Goal: Task Accomplishment & Management: Complete application form

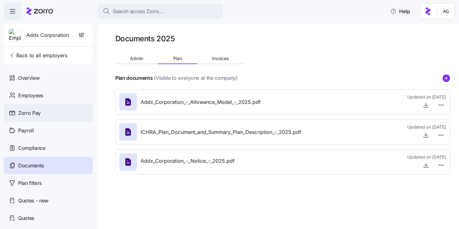
click at [23, 113] on span "Zorro Pay" at bounding box center [29, 113] width 23 height 8
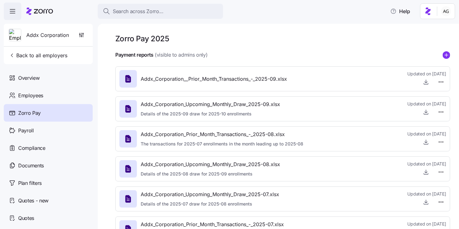
click at [264, 101] on span "Addx_Corporation_Upcoming_Monthly_Draw_2025-09.xlsx" at bounding box center [210, 105] width 139 height 8
click at [424, 114] on icon "button" at bounding box center [426, 112] width 6 height 6
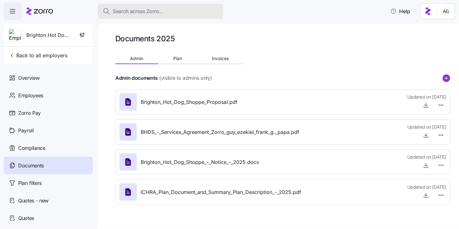
click at [119, 12] on span "Search across Zorro..." at bounding box center [138, 12] width 51 height 8
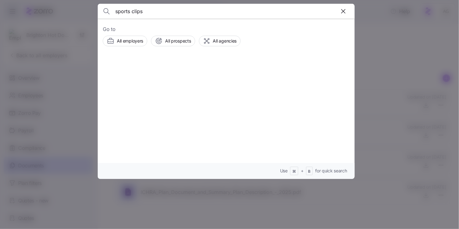
type input "sports clips"
click at [157, 71] on span "Sport Clips" at bounding box center [169, 72] width 25 height 8
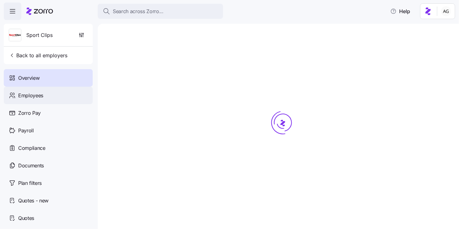
click at [59, 98] on div "Employees" at bounding box center [48, 96] width 89 height 18
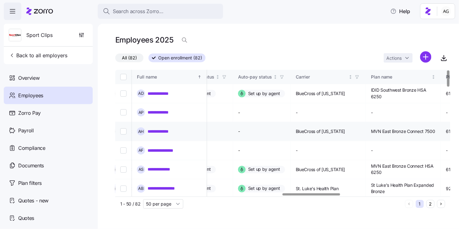
scroll to position [0, 997]
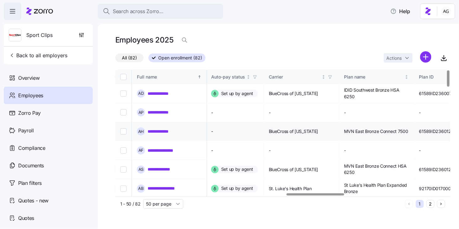
click at [166, 133] on link "**********" at bounding box center [163, 132] width 31 height 6
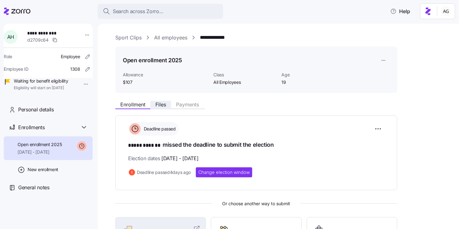
click at [163, 107] on span "Files" at bounding box center [160, 104] width 11 height 5
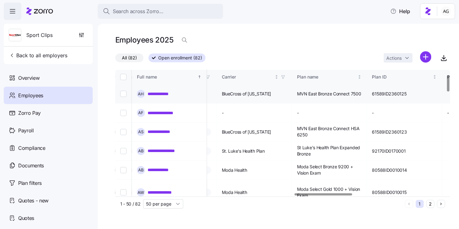
scroll to position [39, 1044]
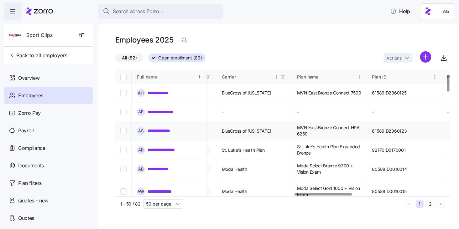
click at [167, 130] on link "**********" at bounding box center [163, 131] width 31 height 6
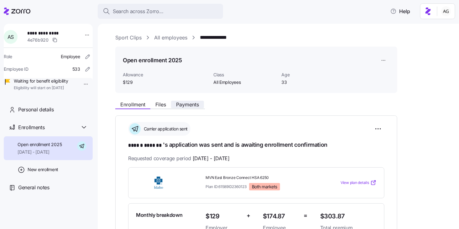
click at [193, 103] on span "Payments" at bounding box center [187, 104] width 23 height 5
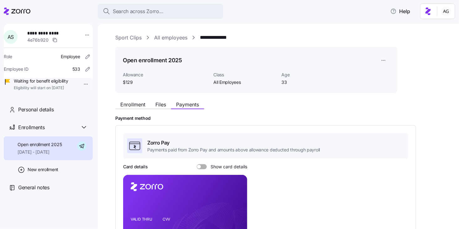
click at [171, 39] on link "All employees" at bounding box center [170, 38] width 33 height 8
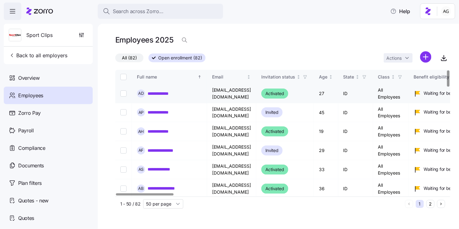
scroll to position [1, 0]
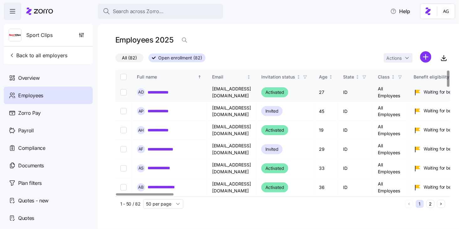
click at [166, 92] on link "**********" at bounding box center [161, 92] width 27 height 6
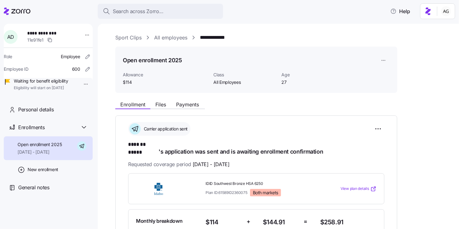
scroll to position [7, 0]
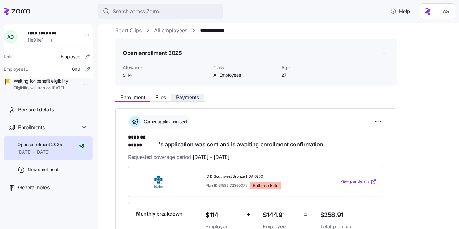
click at [193, 95] on span "Payments" at bounding box center [187, 97] width 23 height 5
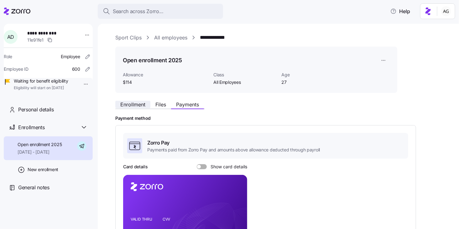
click at [138, 103] on span "Enrollment" at bounding box center [132, 104] width 25 height 5
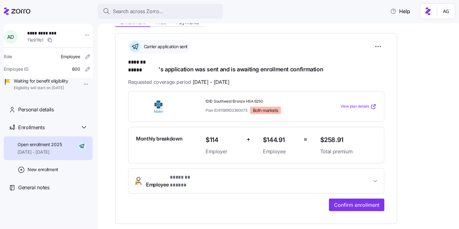
scroll to position [82, 0]
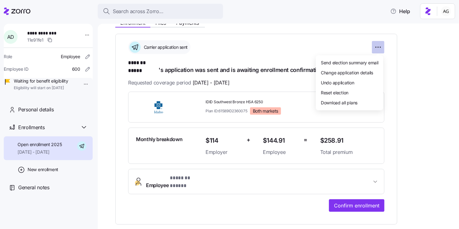
click at [376, 46] on html "**********" at bounding box center [229, 113] width 459 height 226
click at [346, 74] on span "Change application details" at bounding box center [347, 72] width 52 height 6
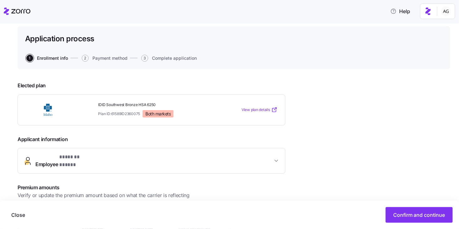
scroll to position [28, 0]
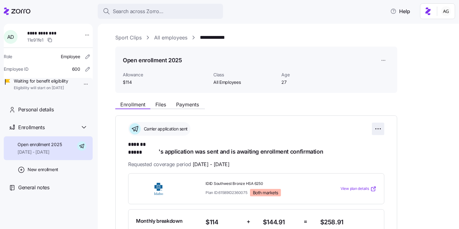
click at [378, 124] on html "**********" at bounding box center [229, 113] width 459 height 226
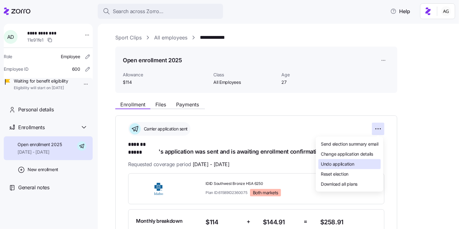
click at [346, 165] on span "Undo application" at bounding box center [338, 164] width 34 height 6
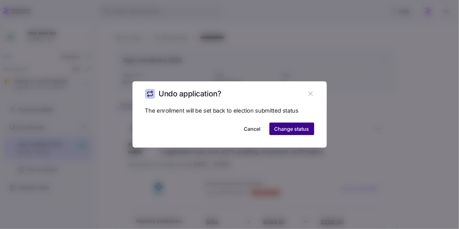
click at [295, 127] on span "Change status" at bounding box center [292, 129] width 35 height 8
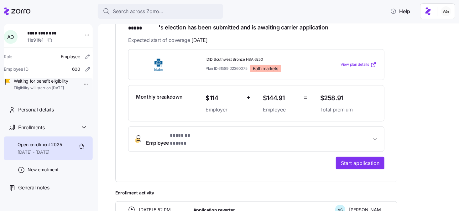
scroll to position [125, 0]
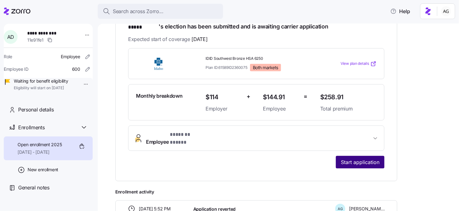
click at [355, 159] on span "Start application" at bounding box center [360, 163] width 39 height 8
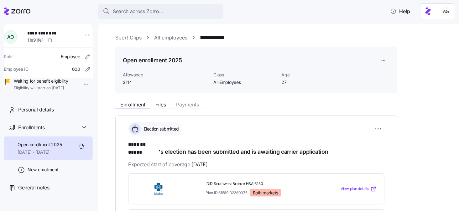
click at [166, 37] on link "All employees" at bounding box center [170, 38] width 33 height 8
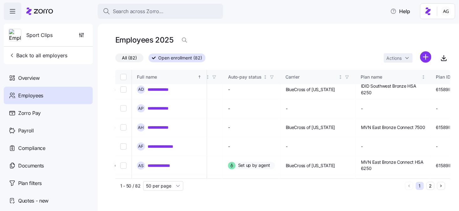
scroll to position [4, 1007]
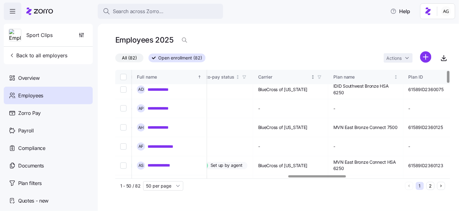
click at [322, 76] on icon "button" at bounding box center [320, 77] width 4 height 4
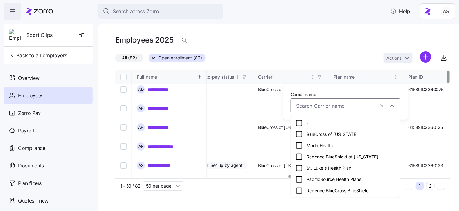
click at [300, 135] on icon at bounding box center [300, 135] width 8 height 8
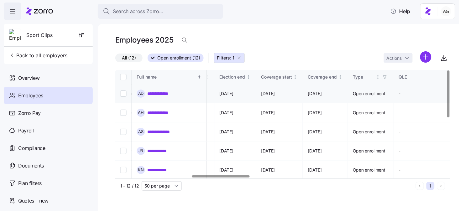
scroll to position [0, 437]
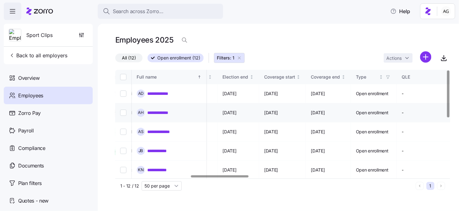
click at [170, 110] on link "**********" at bounding box center [163, 113] width 31 height 6
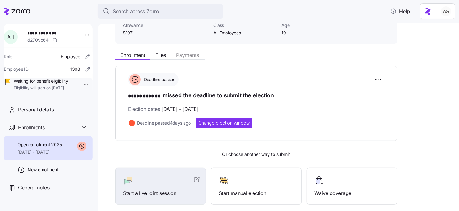
scroll to position [44, 0]
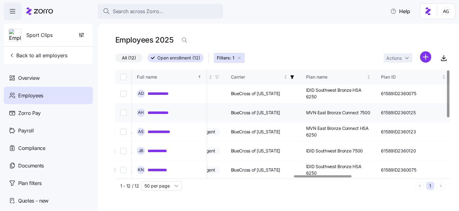
scroll to position [0, 1039]
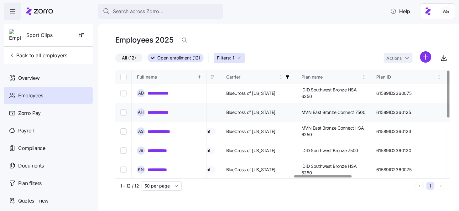
click at [324, 113] on td "MVN East Bronze Connect 7500" at bounding box center [334, 112] width 75 height 19
drag, startPoint x: 324, startPoint y: 112, endPoint x: 389, endPoint y: 111, distance: 65.5
click at [372, 111] on td "MVN East Bronze Connect 7500" at bounding box center [334, 112] width 75 height 19
click at [366, 111] on span "MVN East Bronze Connect 7500" at bounding box center [334, 112] width 64 height 6
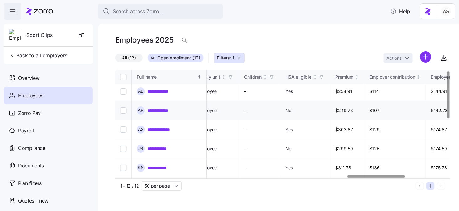
scroll to position [2, 1351]
click at [154, 111] on link "**********" at bounding box center [163, 111] width 31 height 6
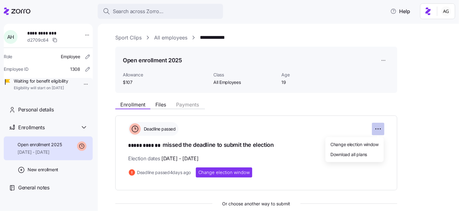
click at [375, 128] on html "**********" at bounding box center [229, 104] width 459 height 208
click at [359, 143] on span "Change election window" at bounding box center [355, 144] width 48 height 6
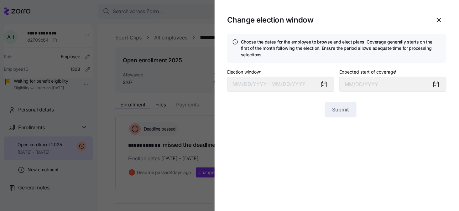
type input "October 1, 2025"
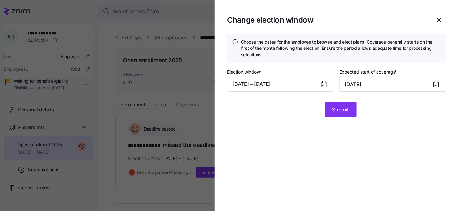
click at [324, 85] on icon at bounding box center [324, 84] width 5 height 5
click at [297, 87] on button "09/09/2025 – 09/22/2025" at bounding box center [280, 84] width 107 height 15
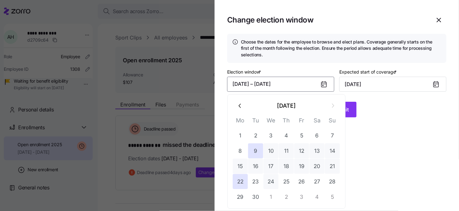
click at [275, 180] on button "24" at bounding box center [271, 181] width 15 height 15
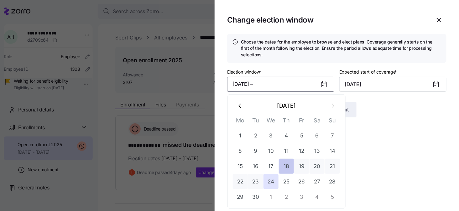
click at [285, 165] on button "18" at bounding box center [286, 166] width 15 height 15
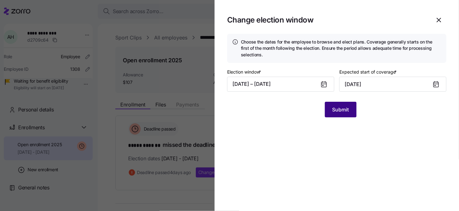
click at [345, 112] on span "Submit" at bounding box center [341, 110] width 17 height 8
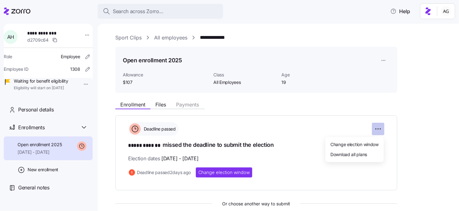
click at [380, 130] on html "**********" at bounding box center [229, 104] width 459 height 208
click at [351, 146] on span "Change election window" at bounding box center [355, 144] width 48 height 6
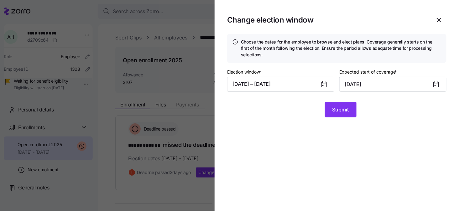
click at [321, 81] on icon at bounding box center [324, 85] width 8 height 8
click at [300, 84] on button "09/18/2025 – 09/24/2025" at bounding box center [280, 84] width 107 height 15
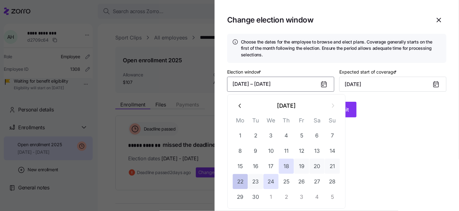
click at [242, 182] on button "22" at bounding box center [240, 181] width 15 height 15
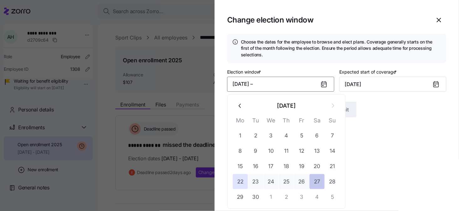
click at [315, 182] on button "27" at bounding box center [317, 181] width 15 height 15
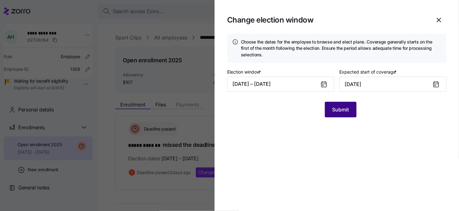
click at [349, 115] on button "Submit" at bounding box center [341, 110] width 32 height 16
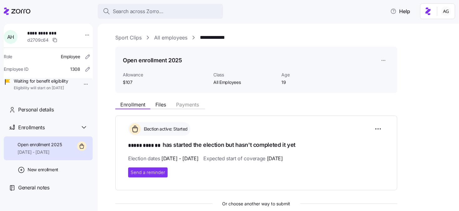
scroll to position [0, 0]
click at [163, 37] on link "All employees" at bounding box center [170, 38] width 33 height 8
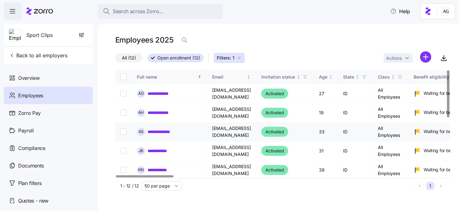
click at [164, 129] on link "**********" at bounding box center [163, 132] width 31 height 6
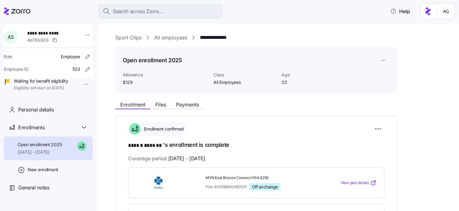
click at [174, 37] on link "All employees" at bounding box center [170, 38] width 33 height 8
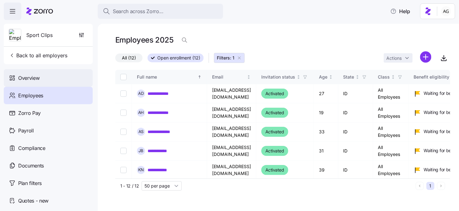
click at [50, 78] on div "Overview" at bounding box center [48, 78] width 89 height 18
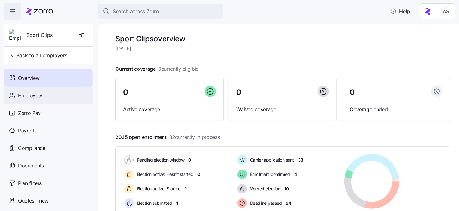
click at [52, 94] on div "Employees" at bounding box center [48, 96] width 89 height 18
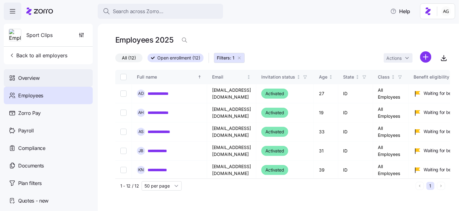
click at [42, 82] on div "Overview" at bounding box center [48, 78] width 89 height 18
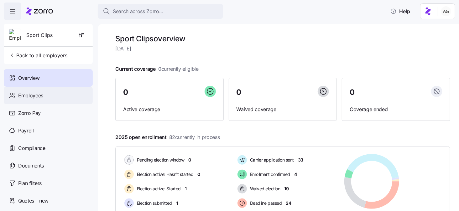
click at [36, 95] on span "Employees" at bounding box center [30, 96] width 25 height 8
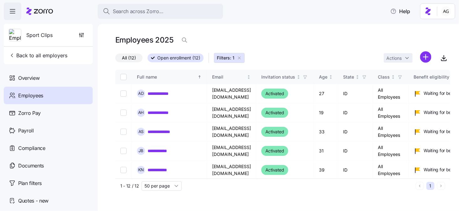
click at [237, 56] on icon "button" at bounding box center [239, 57] width 5 height 5
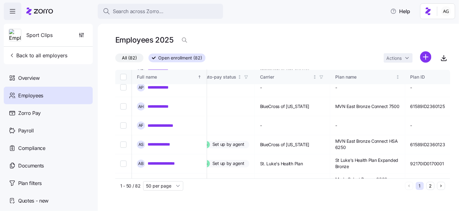
scroll to position [26, 1006]
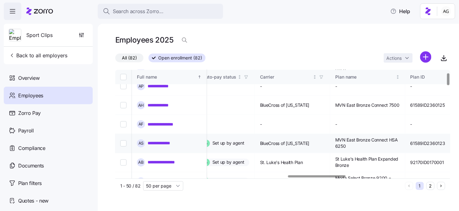
click at [169, 141] on link "**********" at bounding box center [163, 143] width 31 height 6
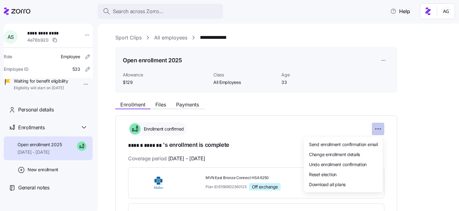
click at [381, 129] on html "**********" at bounding box center [229, 104] width 459 height 208
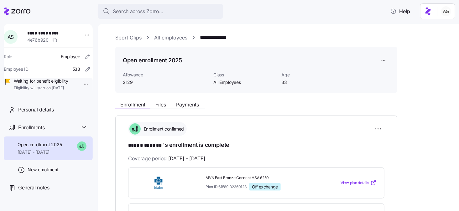
click at [324, 118] on html "**********" at bounding box center [229, 104] width 459 height 208
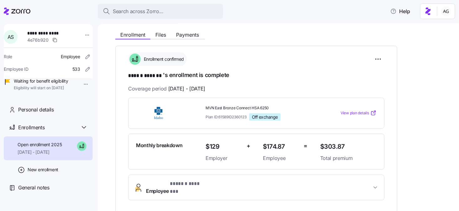
scroll to position [70, 0]
click at [382, 58] on html "**********" at bounding box center [229, 104] width 459 height 208
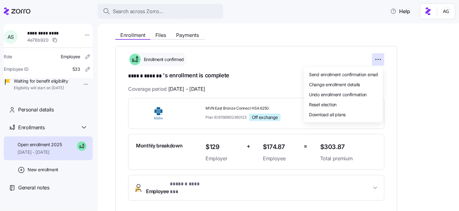
click at [413, 75] on html "**********" at bounding box center [229, 104] width 459 height 208
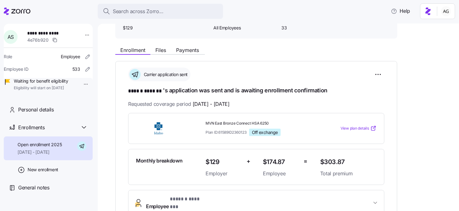
scroll to position [55, 0]
click at [381, 74] on html "**********" at bounding box center [229, 104] width 459 height 208
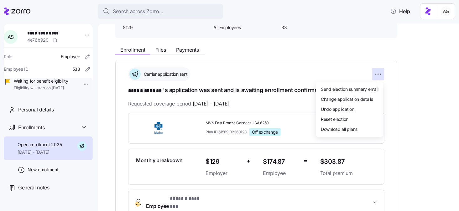
click at [413, 75] on html "**********" at bounding box center [229, 104] width 459 height 208
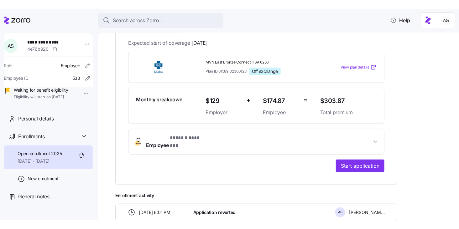
scroll to position [126, 0]
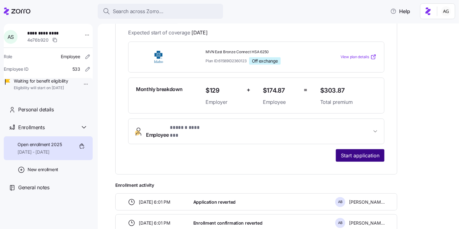
click at [339, 150] on button "Start application" at bounding box center [360, 156] width 49 height 13
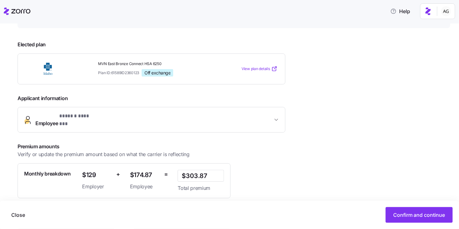
scroll to position [122, 0]
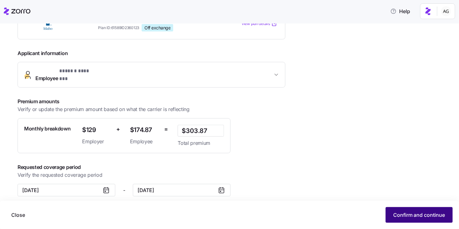
click at [426, 211] on span "Confirm and continue" at bounding box center [419, 216] width 52 height 8
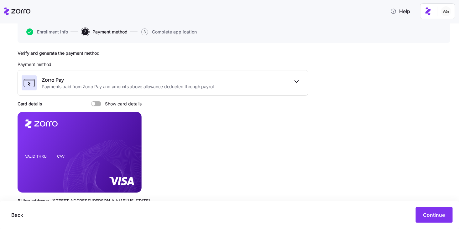
scroll to position [80, 0]
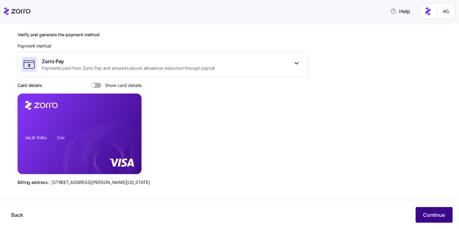
click at [434, 211] on span "Continue" at bounding box center [435, 216] width 22 height 8
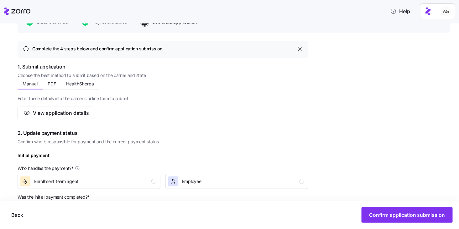
scroll to position [80, 0]
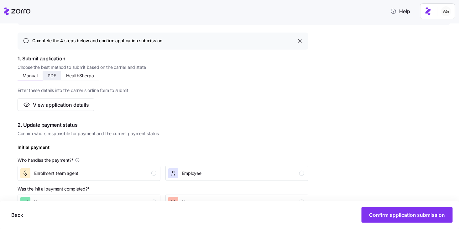
click at [48, 76] on span "PDF" at bounding box center [52, 76] width 8 height 4
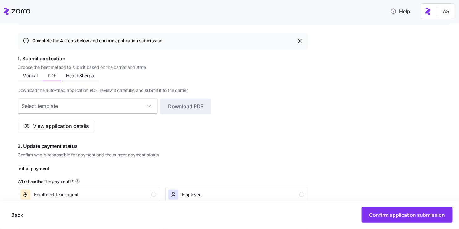
click at [72, 104] on input at bounding box center [88, 106] width 140 height 15
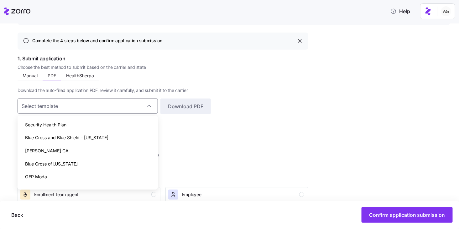
click at [54, 164] on span "Blue Cross of Idaho" at bounding box center [51, 164] width 53 height 7
type input "Blue Cross of Idaho"
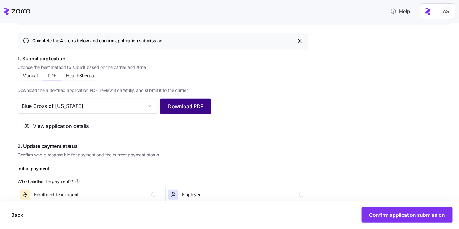
click at [184, 105] on span "Download PDF" at bounding box center [185, 107] width 35 height 8
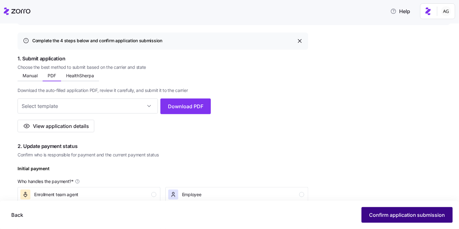
click at [379, 211] on span "Confirm application submission" at bounding box center [407, 216] width 76 height 8
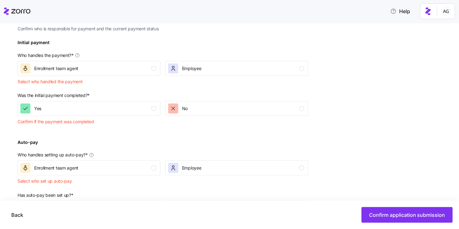
scroll to position [206, 0]
click at [97, 66] on div "Enrollment team agent" at bounding box center [88, 68] width 136 height 10
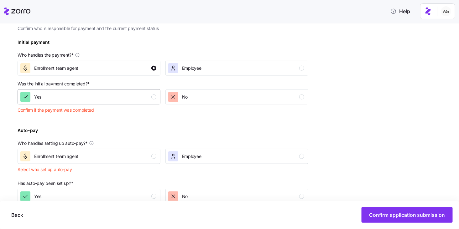
click at [95, 97] on div "Yes" at bounding box center [88, 97] width 136 height 10
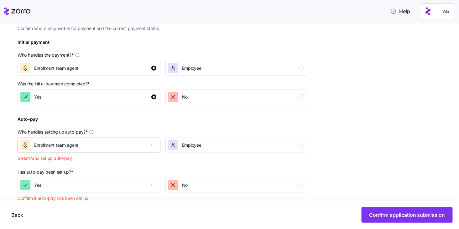
click at [98, 145] on div "Enrollment team agent" at bounding box center [88, 145] width 136 height 10
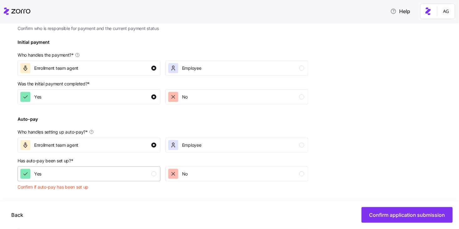
click at [97, 176] on div "Yes" at bounding box center [88, 174] width 136 height 10
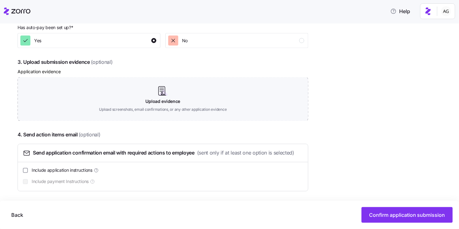
scroll to position [340, 0]
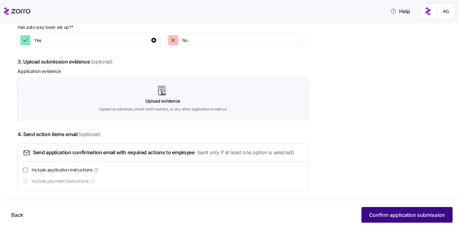
click at [388, 211] on span "Confirm application submission" at bounding box center [407, 216] width 76 height 8
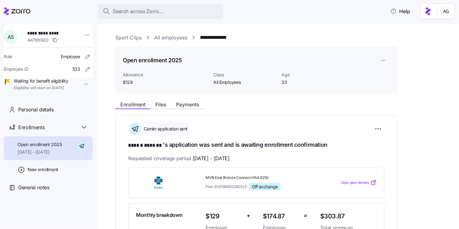
click at [166, 39] on link "All employees" at bounding box center [170, 38] width 33 height 8
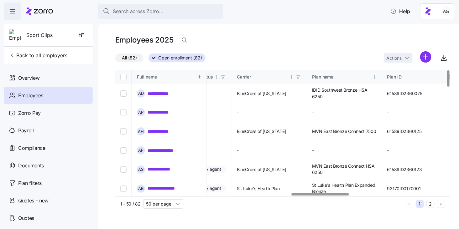
scroll to position [0, 1024]
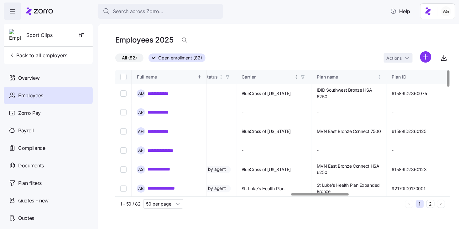
click at [307, 75] on span "button" at bounding box center [303, 77] width 7 height 7
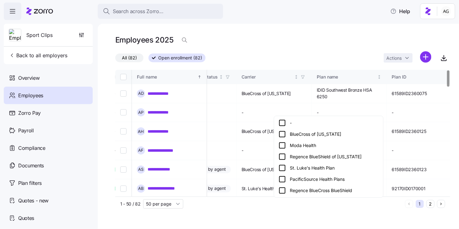
click at [284, 133] on icon at bounding box center [283, 135] width 8 height 8
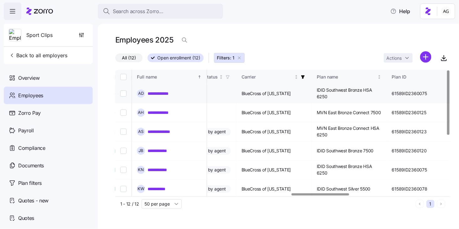
click at [166, 93] on link "**********" at bounding box center [161, 94] width 27 height 6
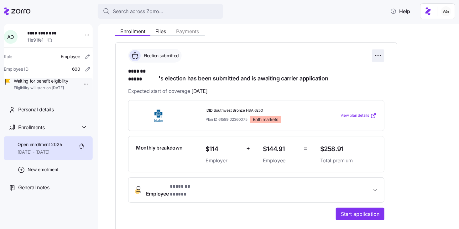
scroll to position [79, 0]
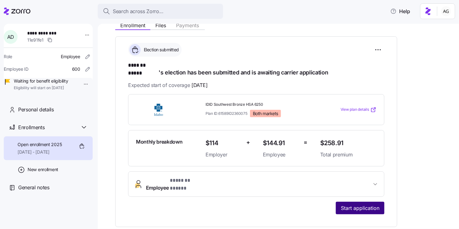
click at [355, 202] on button "Start application" at bounding box center [360, 208] width 49 height 13
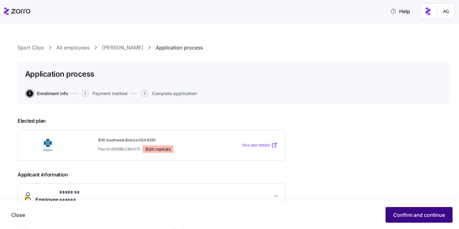
click at [400, 211] on span "Confirm and continue" at bounding box center [419, 216] width 52 height 8
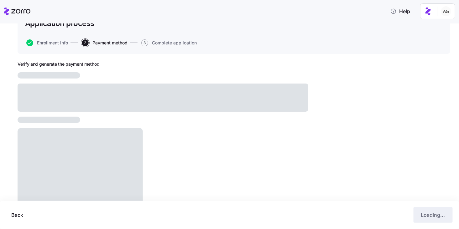
scroll to position [73, 0]
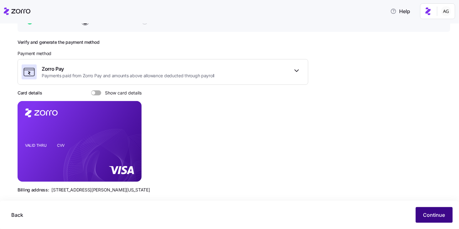
click at [427, 210] on button "Continue" at bounding box center [434, 216] width 37 height 16
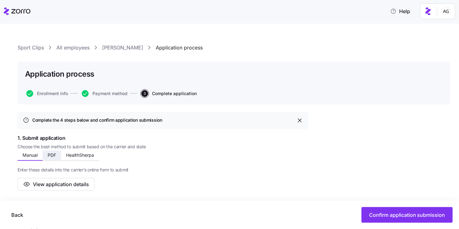
click at [49, 153] on span "PDF" at bounding box center [52, 155] width 8 height 4
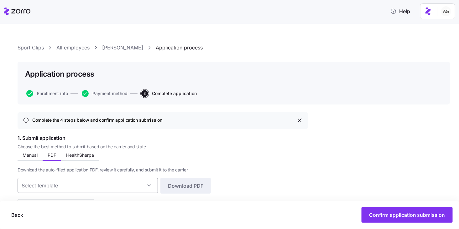
click at [109, 182] on input at bounding box center [88, 185] width 140 height 15
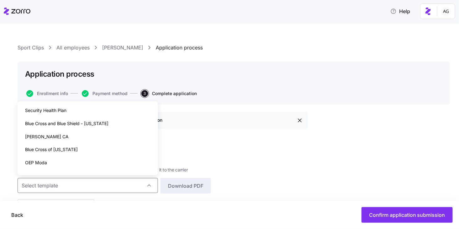
click at [96, 152] on div "Blue Cross of Idaho" at bounding box center [87, 149] width 135 height 13
type input "Blue Cross of Idaho"
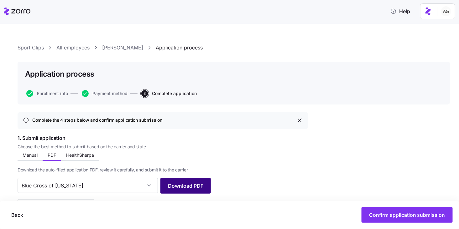
click at [181, 191] on button "Download PDF" at bounding box center [185, 186] width 50 height 16
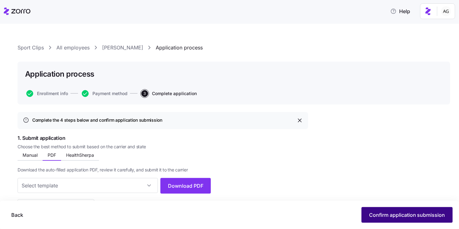
click at [406, 211] on button "Confirm application submission" at bounding box center [407, 216] width 91 height 16
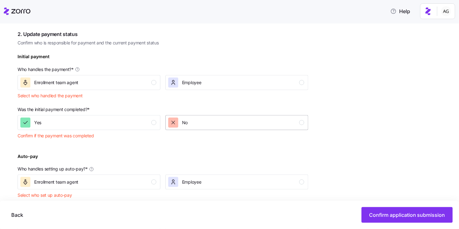
scroll to position [196, 0]
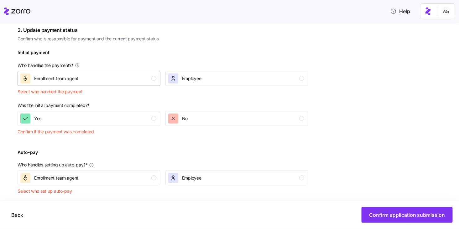
click at [146, 79] on div "Enrollment team agent" at bounding box center [88, 79] width 136 height 10
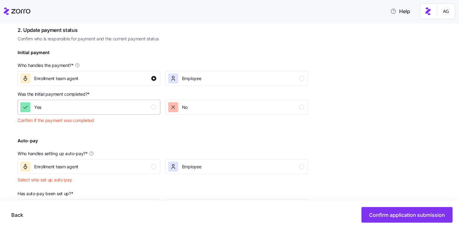
click at [137, 110] on div "Yes" at bounding box center [88, 108] width 136 height 10
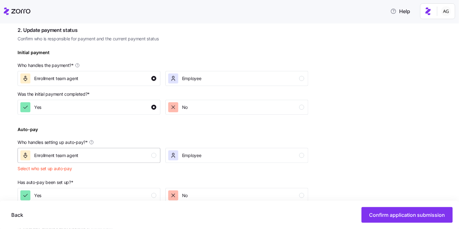
click at [132, 155] on div "Enrollment team agent" at bounding box center [88, 156] width 136 height 10
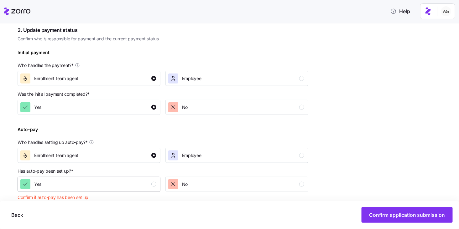
click at [129, 183] on div "Yes" at bounding box center [88, 185] width 136 height 10
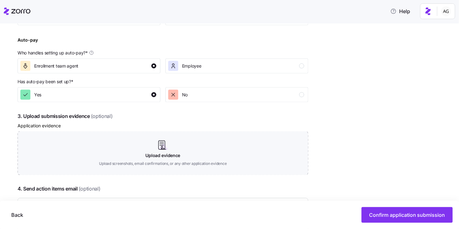
scroll to position [287, 0]
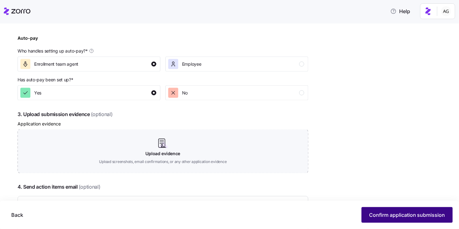
click at [401, 211] on span "Confirm application submission" at bounding box center [407, 216] width 76 height 8
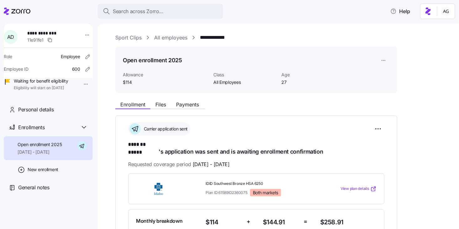
click at [179, 38] on link "All employees" at bounding box center [170, 38] width 33 height 8
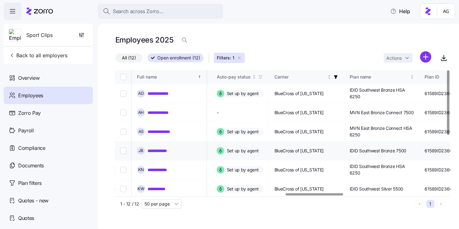
scroll to position [0, 990]
click at [169, 151] on link "**********" at bounding box center [162, 151] width 29 height 6
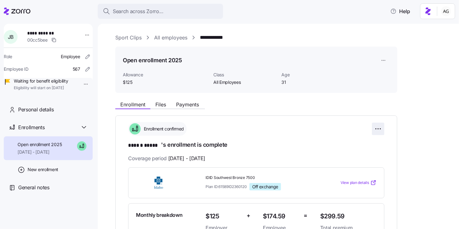
click at [381, 128] on html "**********" at bounding box center [229, 113] width 459 height 226
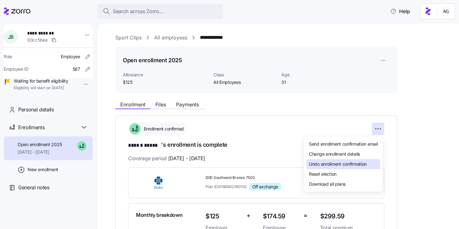
click at [357, 165] on span "Undo enrollment confirmation" at bounding box center [338, 164] width 58 height 6
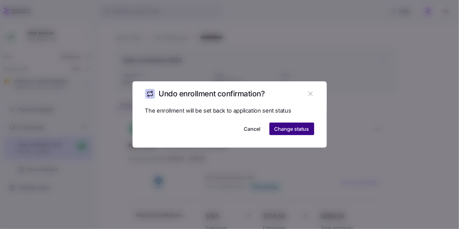
click at [303, 132] on span "Change status" at bounding box center [292, 129] width 35 height 8
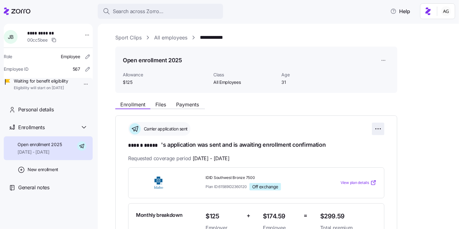
click at [379, 130] on html "**********" at bounding box center [229, 113] width 459 height 226
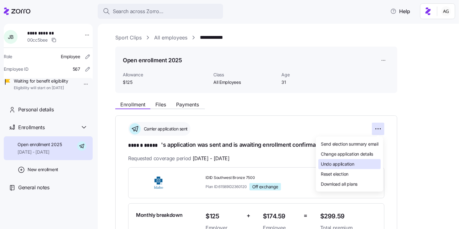
click at [346, 166] on span "Undo application" at bounding box center [338, 164] width 34 height 6
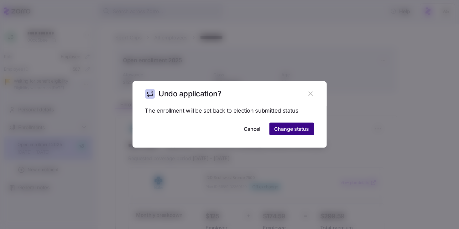
click at [305, 132] on span "Change status" at bounding box center [292, 129] width 35 height 8
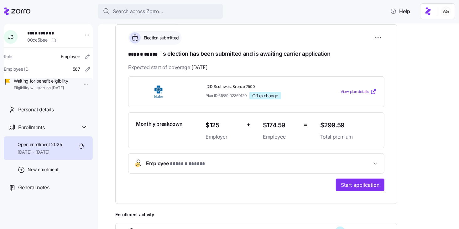
scroll to position [92, 0]
click at [349, 181] on span "Start application" at bounding box center [360, 185] width 39 height 8
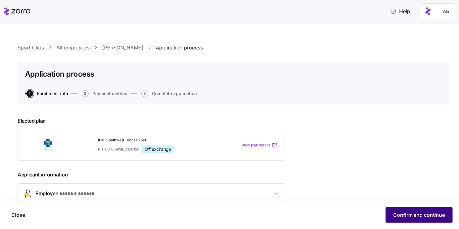
click at [398, 211] on span "Confirm and continue" at bounding box center [419, 216] width 52 height 8
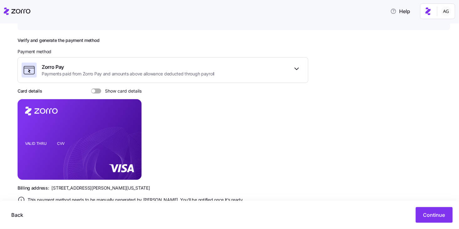
scroll to position [92, 0]
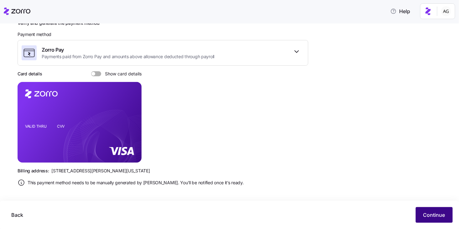
click at [428, 211] on span "Continue" at bounding box center [435, 216] width 22 height 8
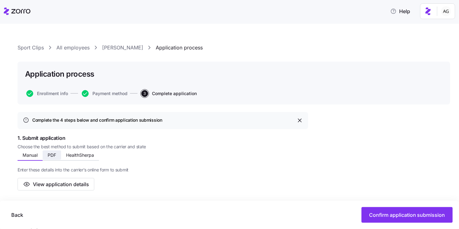
click at [53, 154] on span "PDF" at bounding box center [52, 155] width 8 height 4
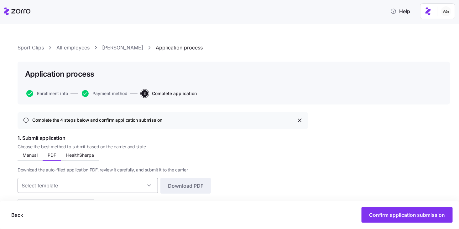
click at [62, 186] on input at bounding box center [88, 185] width 140 height 15
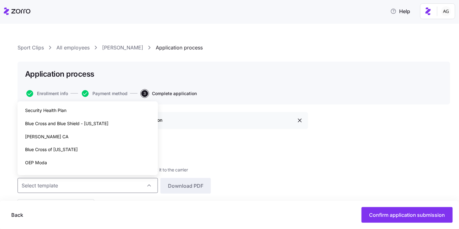
click at [58, 150] on span "Blue Cross of Idaho" at bounding box center [51, 149] width 53 height 7
type input "Blue Cross of Idaho"
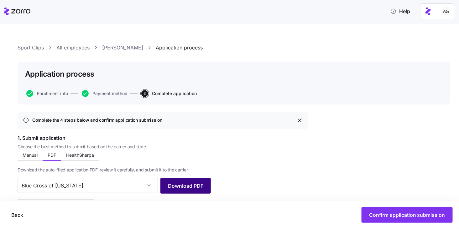
click at [177, 188] on span "Download PDF" at bounding box center [185, 186] width 35 height 8
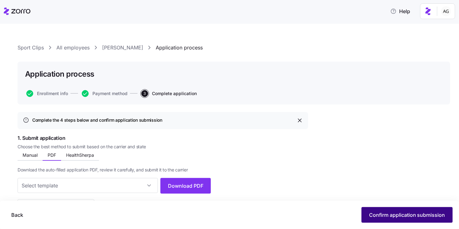
click at [396, 211] on span "Confirm application submission" at bounding box center [407, 216] width 76 height 8
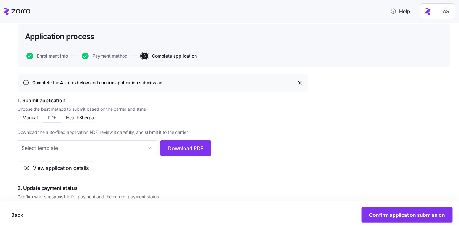
scroll to position [48, 0]
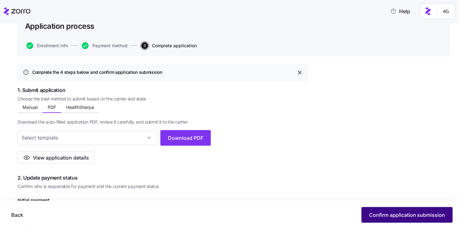
click at [398, 211] on span "Confirm application submission" at bounding box center [407, 216] width 76 height 8
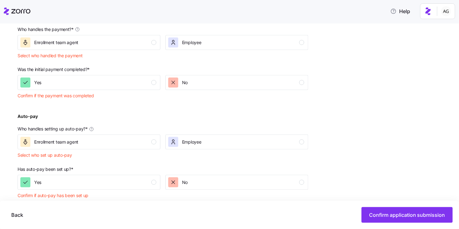
scroll to position [226, 0]
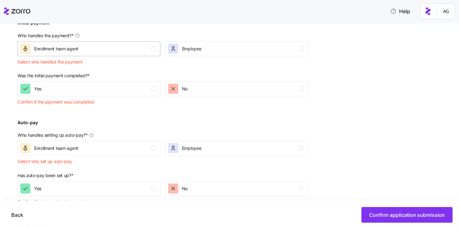
click at [143, 50] on div "Enrollment team agent" at bounding box center [88, 49] width 136 height 10
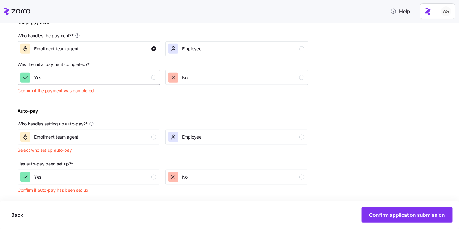
click at [133, 83] on button "Yes" at bounding box center [89, 77] width 143 height 15
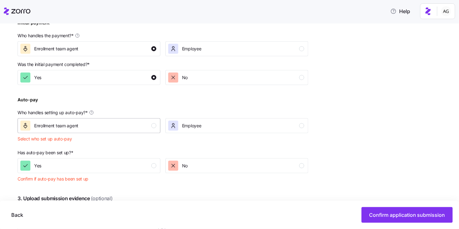
click at [127, 122] on div "Enrollment team agent" at bounding box center [88, 126] width 136 height 10
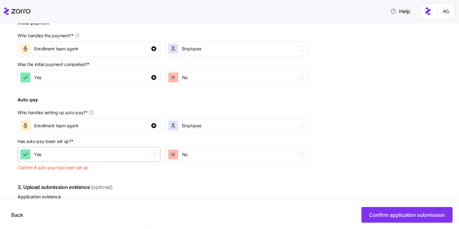
click at [127, 151] on div "Yes" at bounding box center [88, 155] width 136 height 10
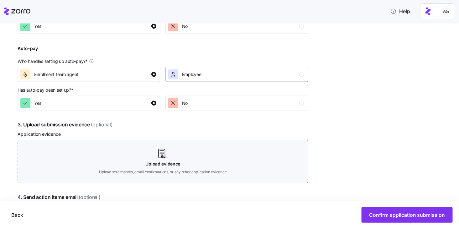
scroll to position [340, 0]
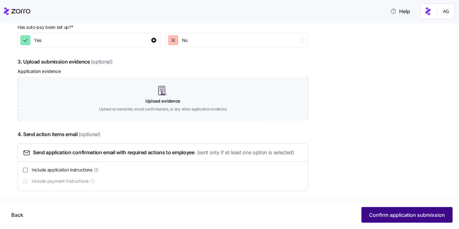
click at [395, 211] on span "Confirm application submission" at bounding box center [407, 216] width 76 height 8
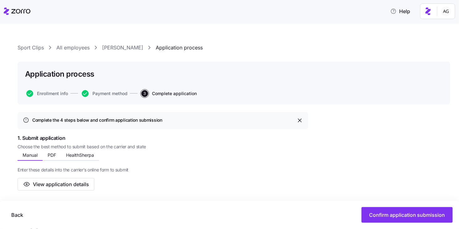
click at [72, 47] on link "All employees" at bounding box center [72, 48] width 33 height 8
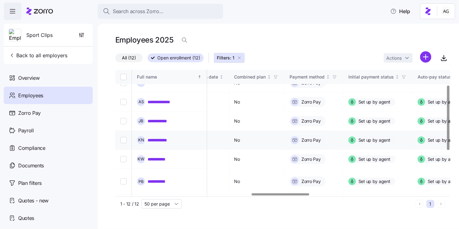
scroll to position [30, 792]
click at [164, 137] on link "**********" at bounding box center [163, 140] width 30 height 6
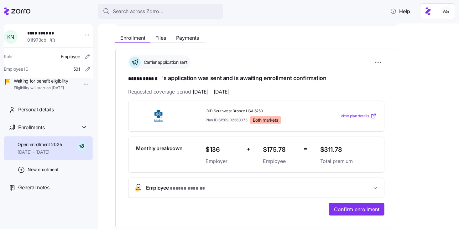
scroll to position [61, 0]
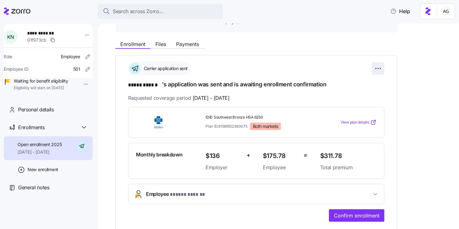
click at [380, 67] on html "**********" at bounding box center [229, 113] width 459 height 226
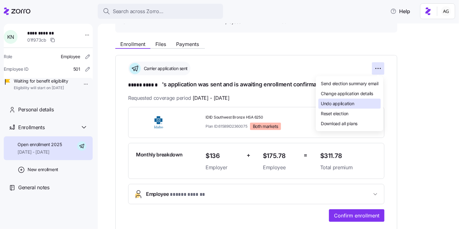
click at [354, 101] on span "Undo application" at bounding box center [338, 104] width 34 height 6
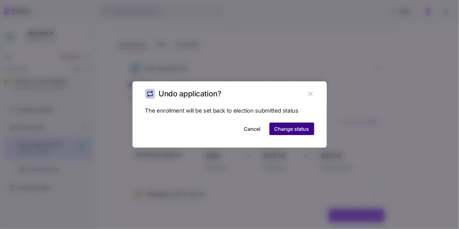
click at [308, 130] on span "Change status" at bounding box center [292, 129] width 35 height 8
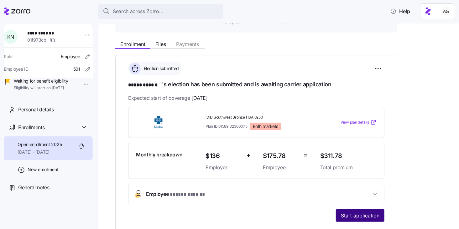
click at [360, 211] on span "Start application" at bounding box center [360, 216] width 39 height 8
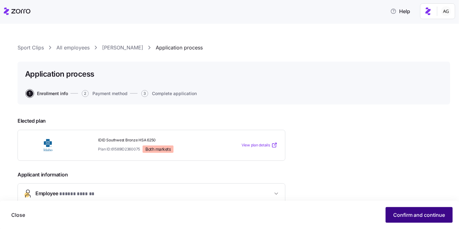
click at [394, 211] on span "Confirm and continue" at bounding box center [419, 216] width 52 height 8
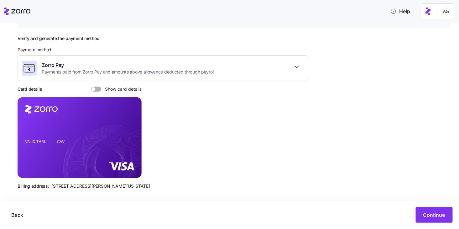
scroll to position [80, 0]
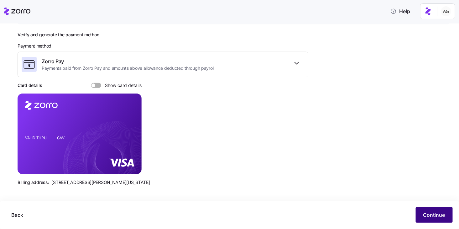
click at [441, 211] on span "Continue" at bounding box center [435, 216] width 22 height 8
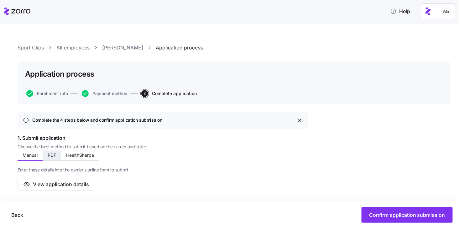
click at [55, 151] on button "PDF" at bounding box center [52, 155] width 18 height 9
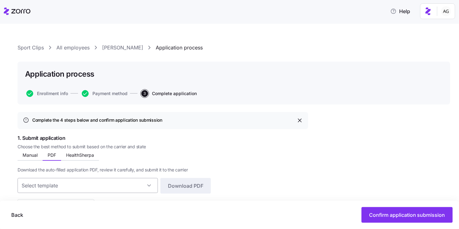
click at [78, 182] on input at bounding box center [88, 185] width 140 height 15
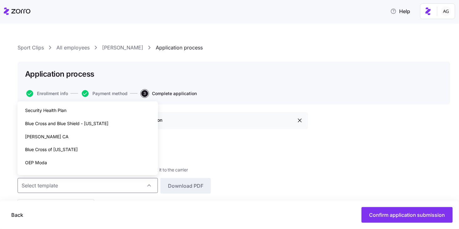
scroll to position [9, 0]
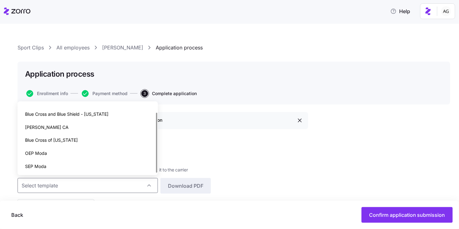
click at [70, 140] on div "Blue Cross of Idaho" at bounding box center [87, 140] width 135 height 13
type input "Blue Cross of Idaho"
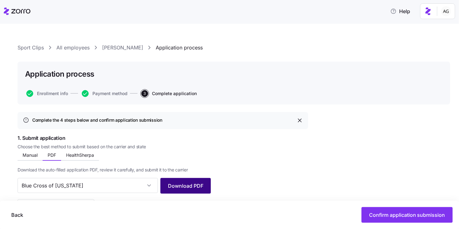
click at [184, 184] on span "Download PDF" at bounding box center [185, 186] width 35 height 8
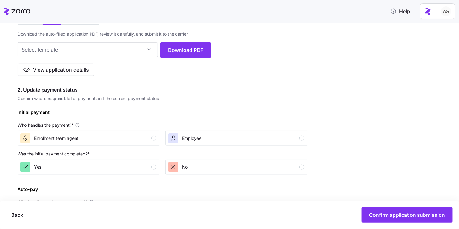
scroll to position [142, 0]
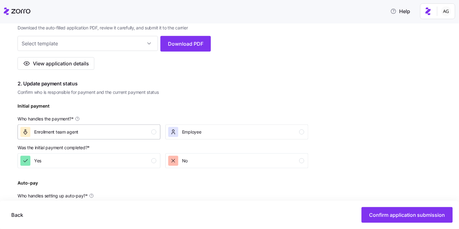
click at [80, 131] on div "Enrollment team agent" at bounding box center [88, 132] width 136 height 10
click at [79, 158] on div "Yes" at bounding box center [88, 161] width 136 height 10
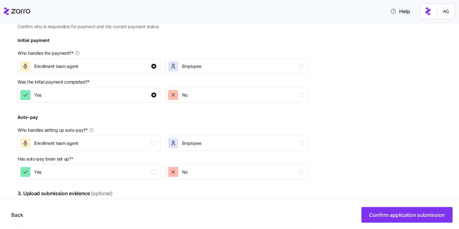
scroll to position [213, 0]
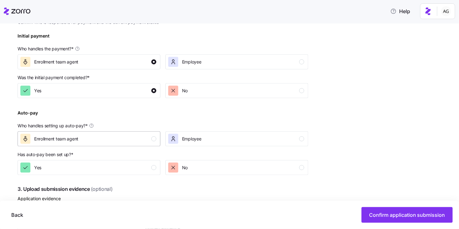
click at [105, 140] on div "Enrollment team agent" at bounding box center [88, 139] width 136 height 10
click at [105, 162] on button "Yes" at bounding box center [89, 167] width 143 height 15
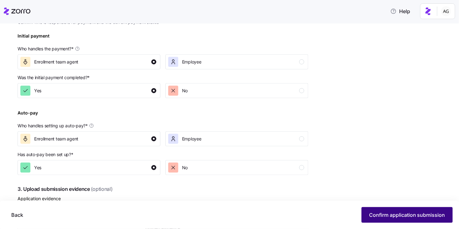
click at [392, 211] on span "Confirm application submission" at bounding box center [407, 216] width 76 height 8
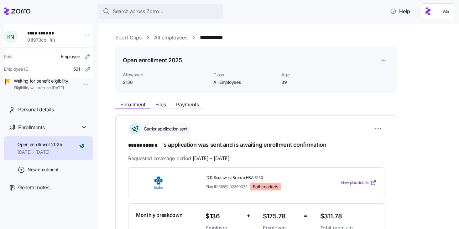
click at [181, 37] on link "All employees" at bounding box center [170, 38] width 33 height 8
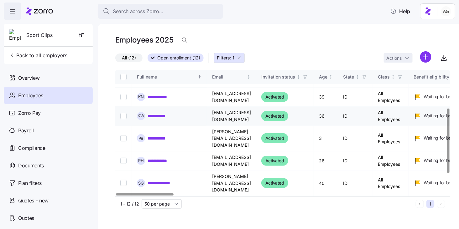
scroll to position [76, 0]
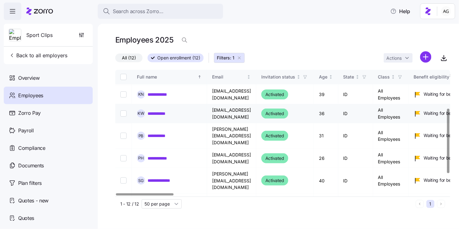
click at [161, 111] on link "**********" at bounding box center [162, 114] width 28 height 6
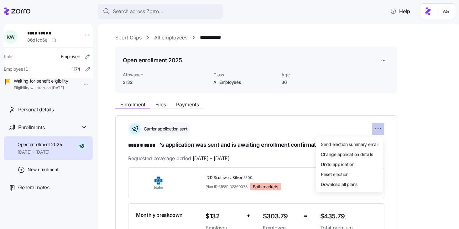
click at [382, 130] on html "**********" at bounding box center [229, 113] width 459 height 226
click at [360, 162] on div "Undo application" at bounding box center [349, 165] width 62 height 10
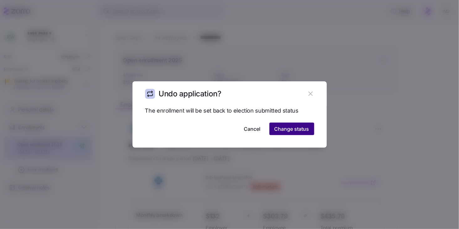
click at [302, 129] on span "Change status" at bounding box center [292, 129] width 35 height 8
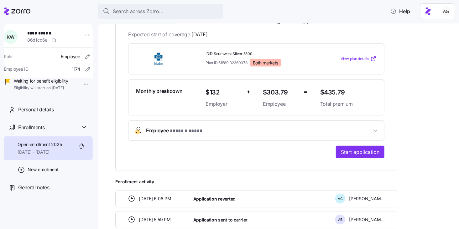
scroll to position [124, 0]
click at [376, 148] on span "Start application" at bounding box center [360, 152] width 39 height 8
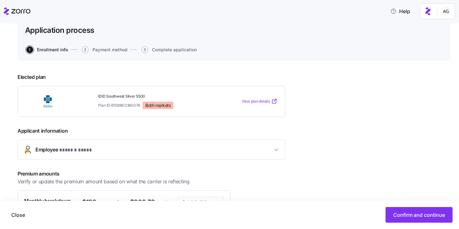
scroll to position [55, 0]
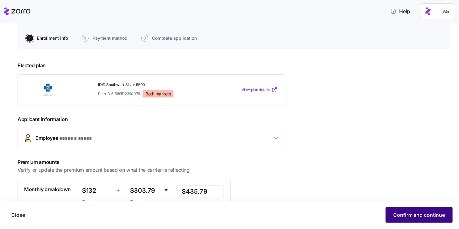
click at [402, 211] on span "Confirm and continue" at bounding box center [419, 216] width 52 height 8
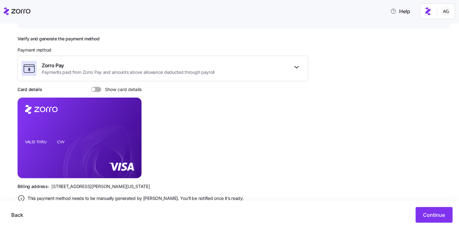
scroll to position [93, 0]
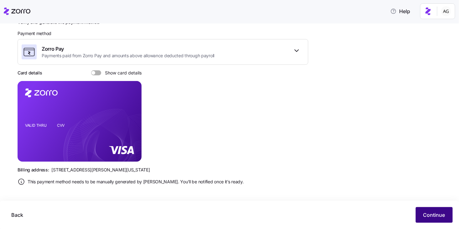
click at [428, 211] on span "Continue" at bounding box center [435, 216] width 22 height 8
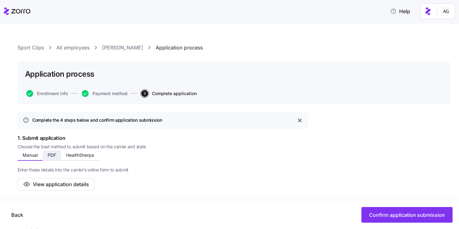
click at [52, 155] on span "PDF" at bounding box center [52, 155] width 8 height 4
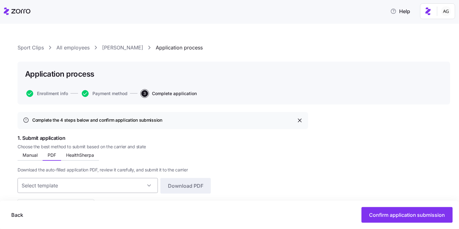
click at [113, 181] on input at bounding box center [88, 185] width 140 height 15
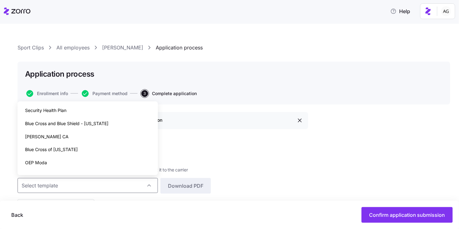
click at [113, 146] on div "Blue Cross of Idaho" at bounding box center [87, 149] width 135 height 13
type input "Blue Cross of Idaho"
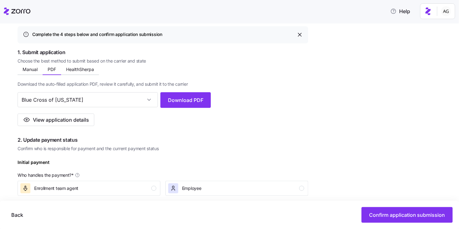
scroll to position [89, 0]
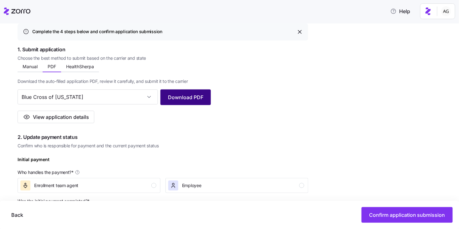
click at [177, 97] on span "Download PDF" at bounding box center [185, 98] width 35 height 8
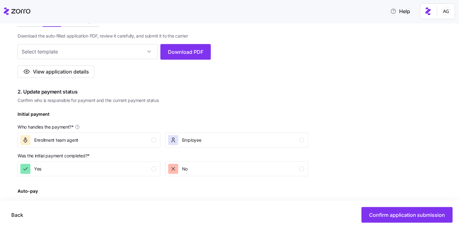
scroll to position [147, 0]
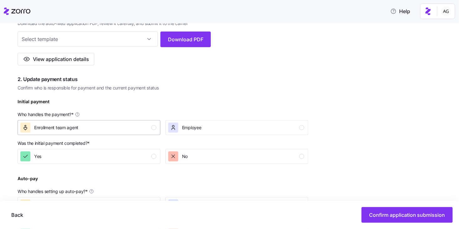
click at [123, 131] on div "Enrollment team agent" at bounding box center [88, 128] width 136 height 10
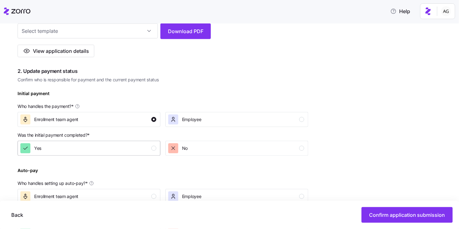
click at [116, 152] on div "Yes" at bounding box center [88, 149] width 136 height 10
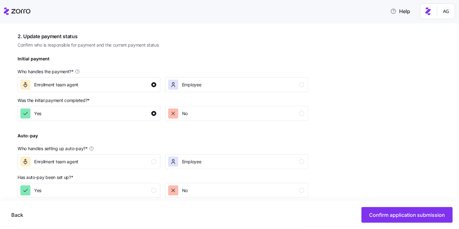
click at [117, 162] on div "Enrollment team agent" at bounding box center [88, 162] width 136 height 10
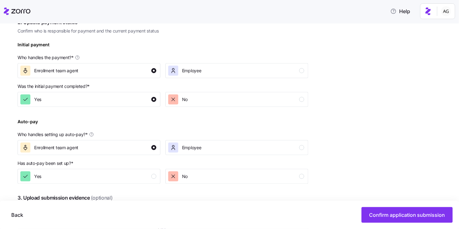
scroll to position [210, 0]
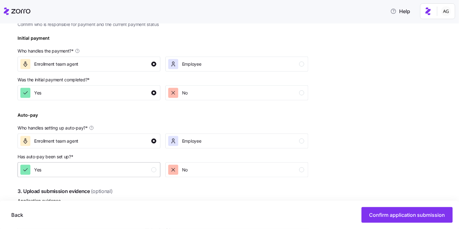
click at [116, 166] on div "Yes" at bounding box center [88, 170] width 136 height 10
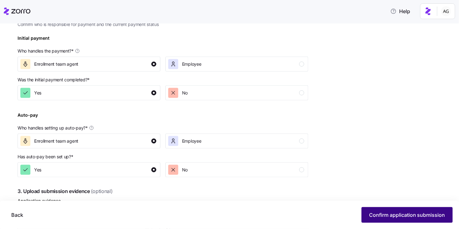
click at [380, 211] on span "Confirm application submission" at bounding box center [407, 216] width 76 height 8
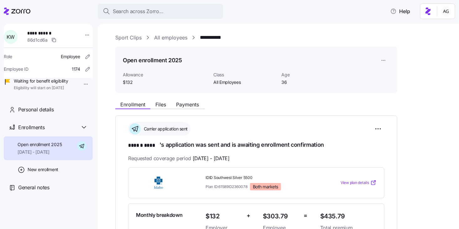
click at [176, 37] on link "All employees" at bounding box center [170, 38] width 33 height 8
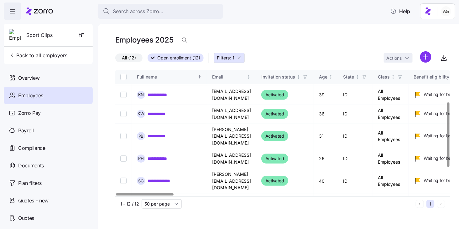
scroll to position [75, 0]
click at [166, 133] on link "**********" at bounding box center [160, 136] width 25 height 6
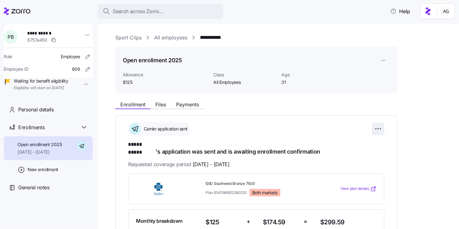
click at [381, 131] on html "**********" at bounding box center [229, 113] width 459 height 226
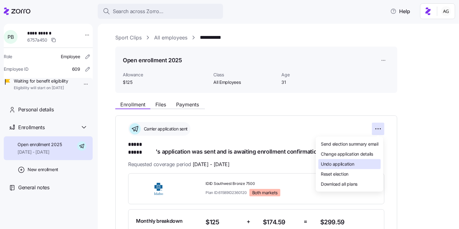
click at [359, 164] on div "Undo application" at bounding box center [349, 165] width 62 height 10
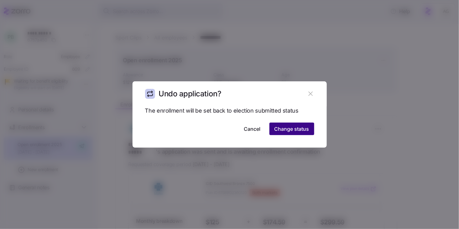
click at [307, 129] on span "Change status" at bounding box center [292, 129] width 35 height 8
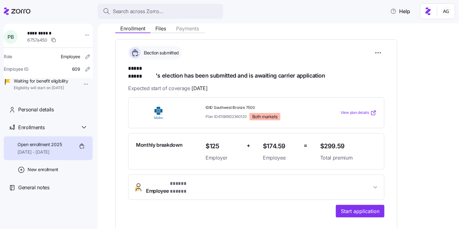
scroll to position [99, 0]
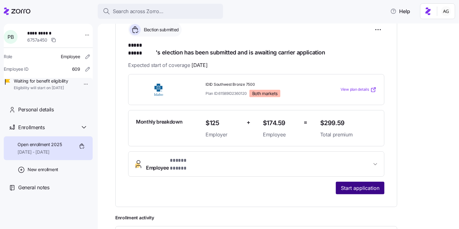
click at [364, 185] on span "Start application" at bounding box center [360, 189] width 39 height 8
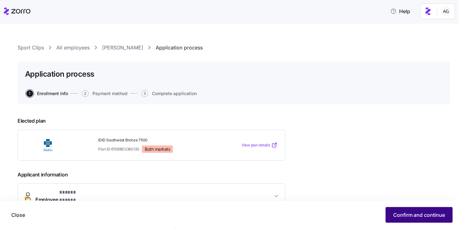
click at [400, 211] on span "Confirm and continue" at bounding box center [419, 216] width 52 height 8
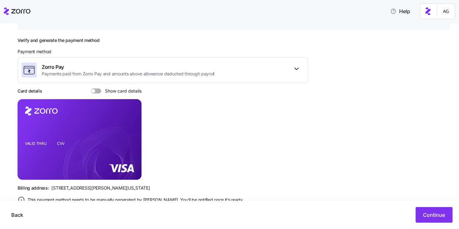
scroll to position [93, 0]
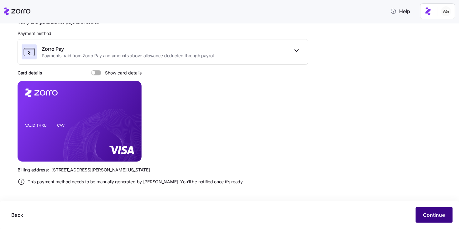
click at [429, 211] on span "Continue" at bounding box center [435, 216] width 22 height 8
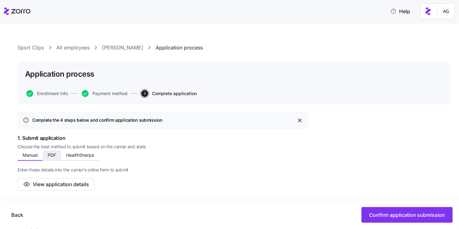
click at [50, 155] on span "PDF" at bounding box center [52, 155] width 8 height 4
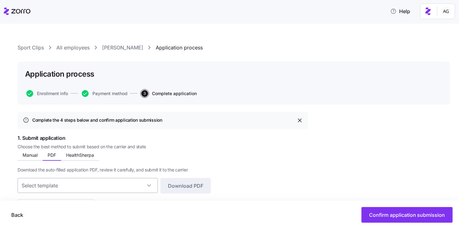
click at [72, 187] on input at bounding box center [88, 185] width 140 height 15
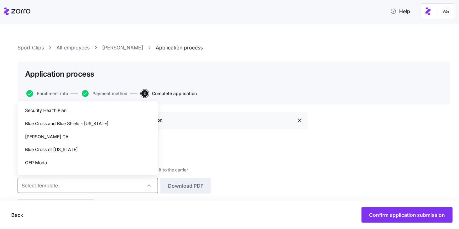
click at [68, 153] on div "Blue Cross of Idaho" at bounding box center [87, 149] width 135 height 13
type input "Blue Cross of Idaho"
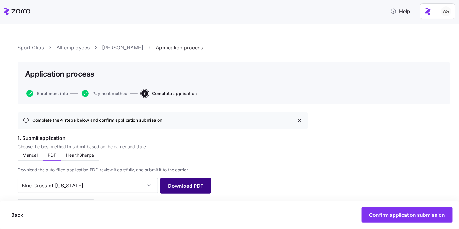
click at [200, 186] on span "Download PDF" at bounding box center [185, 186] width 35 height 8
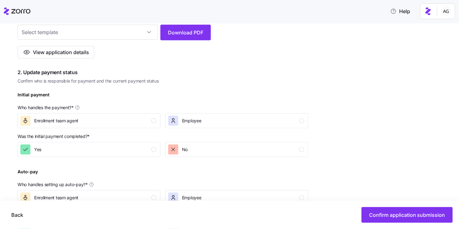
scroll to position [159, 0]
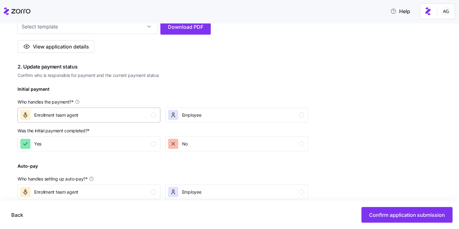
click at [92, 114] on div "Enrollment team agent" at bounding box center [88, 115] width 136 height 10
click at [81, 147] on div "Yes" at bounding box center [88, 144] width 136 height 10
click at [81, 188] on div "Enrollment team agent" at bounding box center [88, 192] width 136 height 10
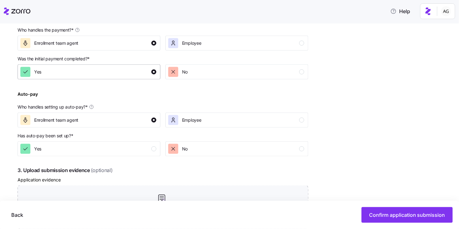
scroll to position [240, 0]
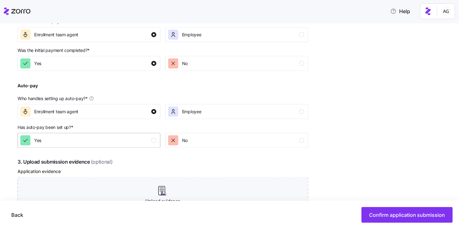
click at [104, 146] on button "Yes" at bounding box center [89, 140] width 143 height 15
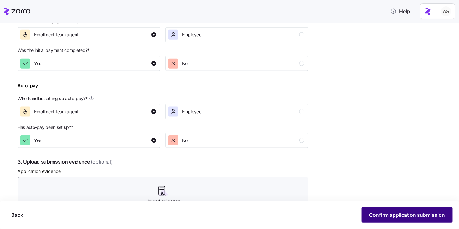
click at [373, 211] on span "Confirm application submission" at bounding box center [407, 216] width 76 height 8
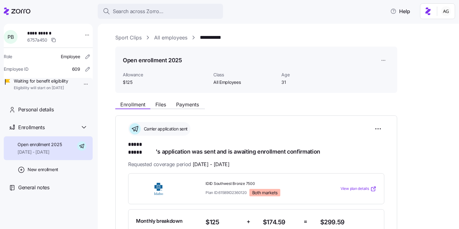
click at [172, 38] on link "All employees" at bounding box center [170, 38] width 33 height 8
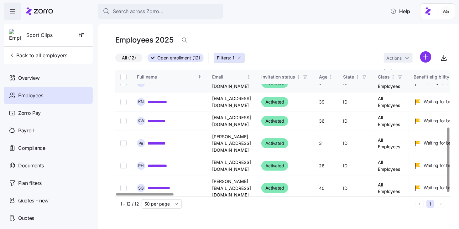
scroll to position [113, 0]
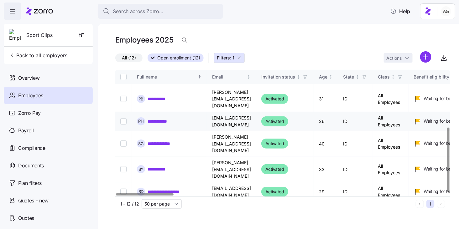
click at [157, 118] on link "**********" at bounding box center [160, 121] width 25 height 6
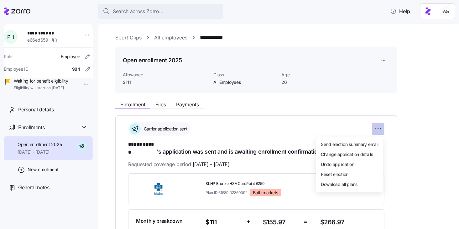
click at [380, 131] on html "**********" at bounding box center [229, 113] width 459 height 226
click at [350, 165] on span "Undo application" at bounding box center [338, 164] width 34 height 6
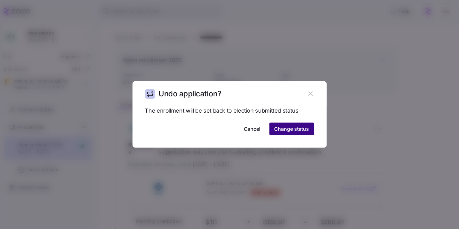
click at [298, 134] on button "Change status" at bounding box center [292, 129] width 45 height 13
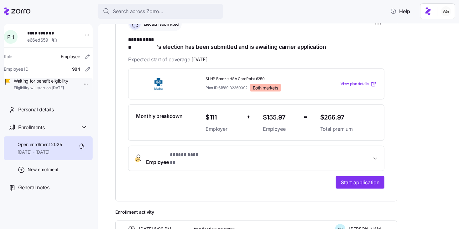
scroll to position [107, 0]
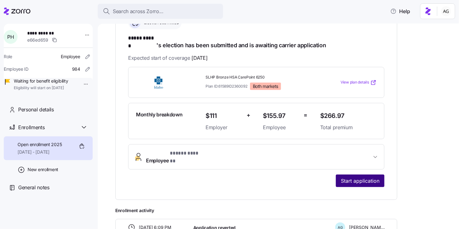
click at [366, 177] on span "Start application" at bounding box center [360, 181] width 39 height 8
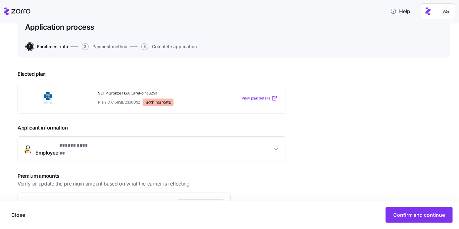
scroll to position [57, 0]
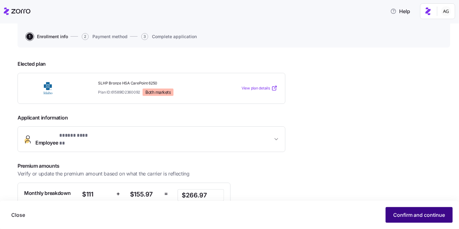
click at [429, 211] on span "Confirm and continue" at bounding box center [419, 216] width 52 height 8
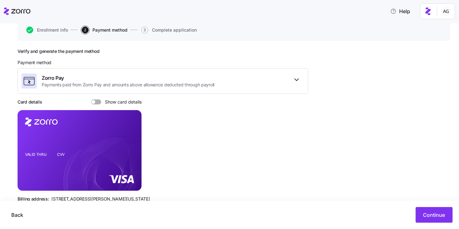
scroll to position [93, 0]
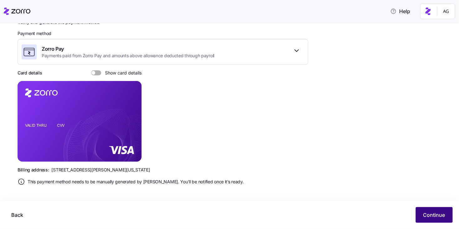
click at [437, 211] on span "Continue" at bounding box center [435, 216] width 22 height 8
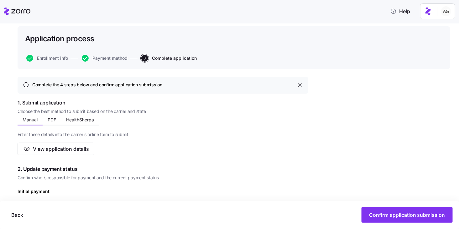
scroll to position [59, 0]
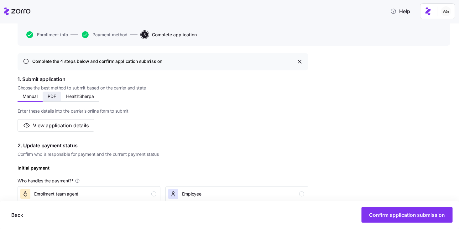
click at [53, 97] on span "PDF" at bounding box center [52, 96] width 8 height 4
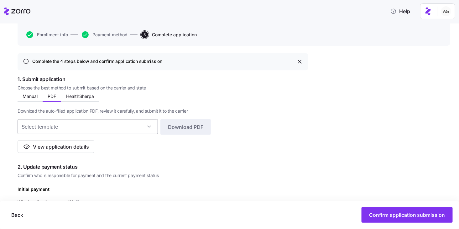
click at [65, 128] on input at bounding box center [88, 126] width 140 height 15
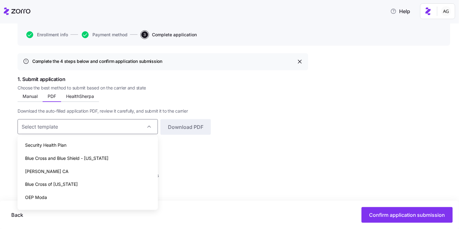
click at [53, 184] on span "Blue Cross of Idaho" at bounding box center [51, 184] width 53 height 7
type input "Blue Cross of Idaho"
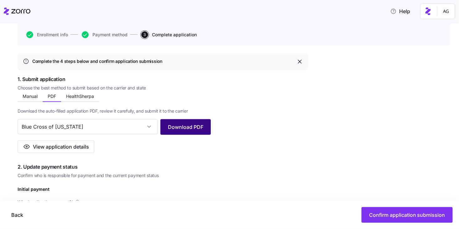
click at [184, 130] on button "Download PDF" at bounding box center [185, 127] width 50 height 16
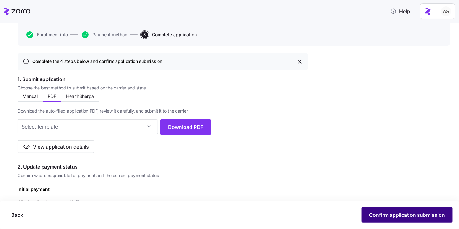
click at [393, 211] on span "Confirm application submission" at bounding box center [407, 216] width 76 height 8
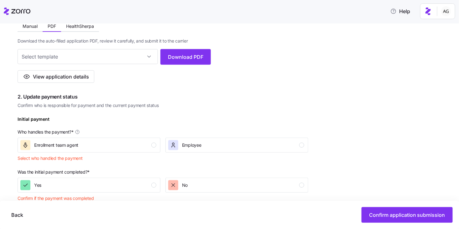
scroll to position [141, 0]
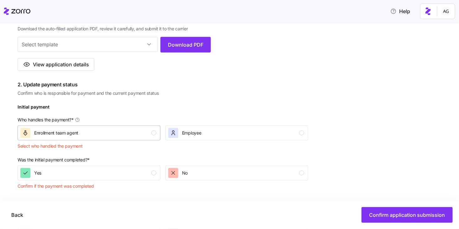
click at [124, 132] on div "Enrollment team agent" at bounding box center [88, 133] width 136 height 10
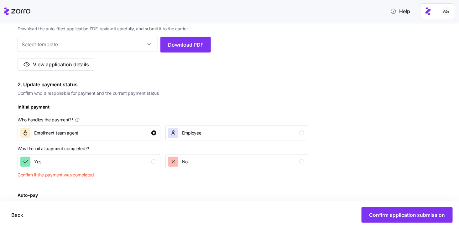
click at [121, 176] on div "Was the initial payment completed? * Yes No Confirm if the payment was completed" at bounding box center [163, 163] width 296 height 40
click at [121, 162] on div "Yes" at bounding box center [88, 162] width 136 height 10
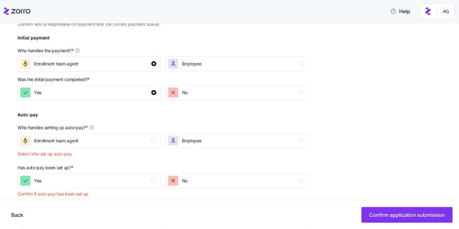
scroll to position [212, 0]
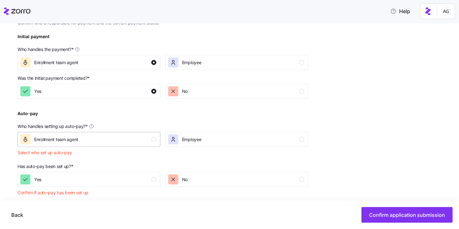
click at [147, 136] on div "Enrollment team agent" at bounding box center [88, 140] width 136 height 10
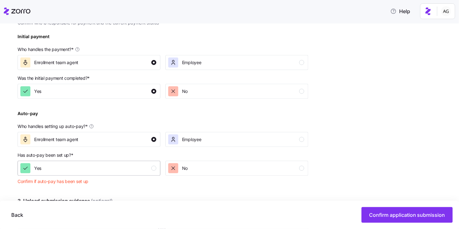
click at [141, 164] on div "Yes" at bounding box center [88, 169] width 136 height 10
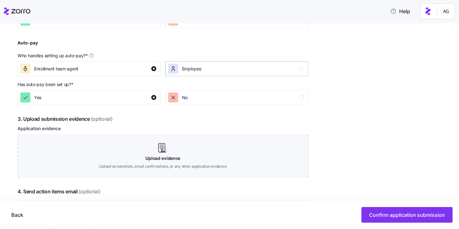
scroll to position [299, 0]
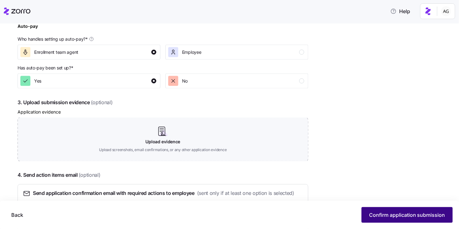
click at [415, 211] on button "Confirm application submission" at bounding box center [407, 216] width 91 height 16
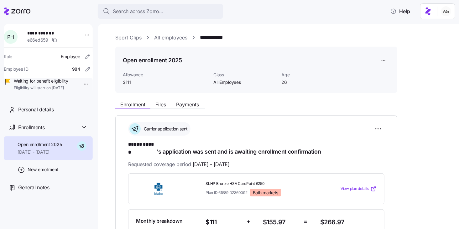
click at [182, 37] on link "All employees" at bounding box center [170, 38] width 33 height 8
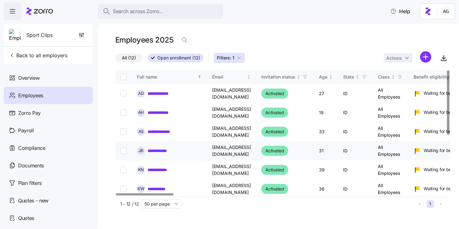
scroll to position [113, 0]
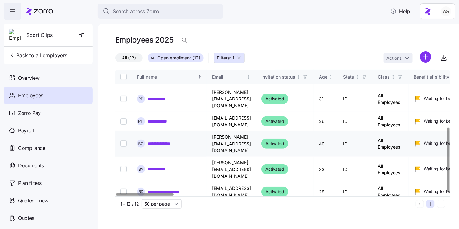
click at [162, 141] on link "**********" at bounding box center [165, 144] width 34 height 6
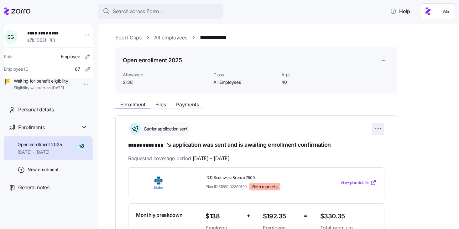
click at [375, 127] on html "**********" at bounding box center [229, 113] width 459 height 226
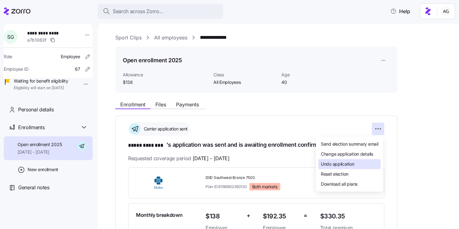
click at [346, 162] on span "Undo application" at bounding box center [338, 164] width 34 height 6
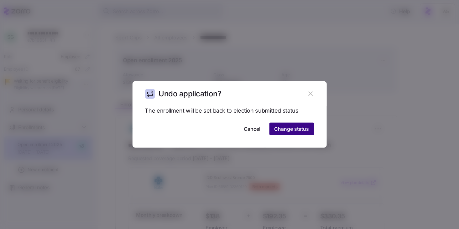
click at [297, 126] on span "Change status" at bounding box center [292, 129] width 35 height 8
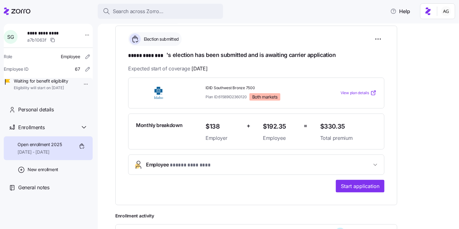
scroll to position [135, 0]
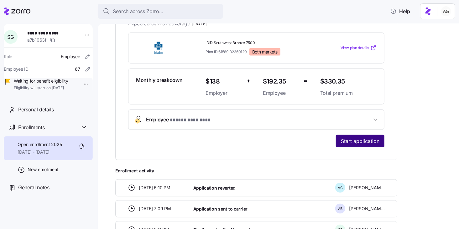
click at [365, 142] on span "Start application" at bounding box center [360, 142] width 39 height 8
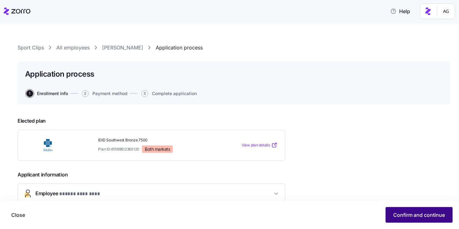
click at [406, 211] on span "Confirm and continue" at bounding box center [419, 216] width 52 height 8
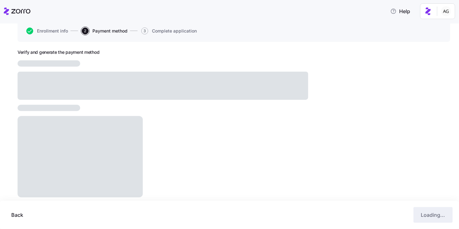
scroll to position [78, 0]
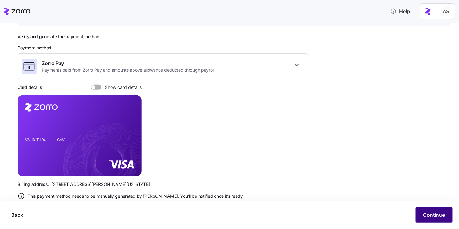
click at [431, 211] on span "Continue" at bounding box center [435, 216] width 22 height 8
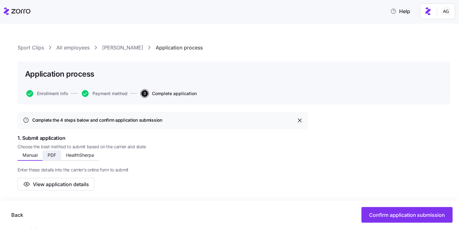
click at [49, 155] on span "PDF" at bounding box center [52, 155] width 8 height 4
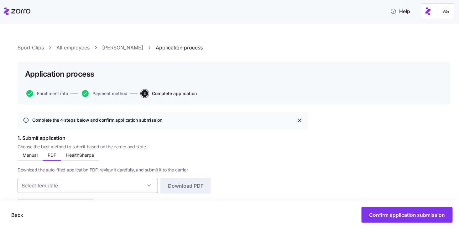
click at [64, 182] on input at bounding box center [88, 185] width 140 height 15
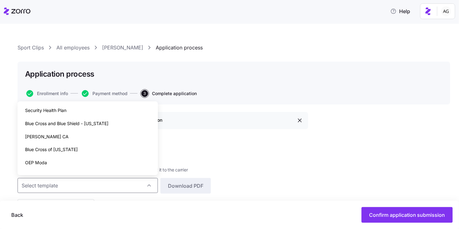
click at [58, 148] on span "Blue Cross of Idaho" at bounding box center [51, 149] width 53 height 7
type input "Blue Cross of Idaho"
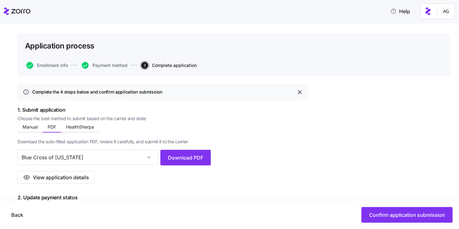
scroll to position [30, 0]
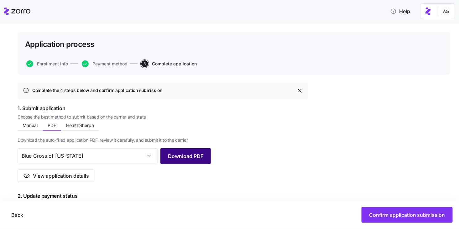
click at [203, 156] on button "Download PDF" at bounding box center [185, 157] width 50 height 16
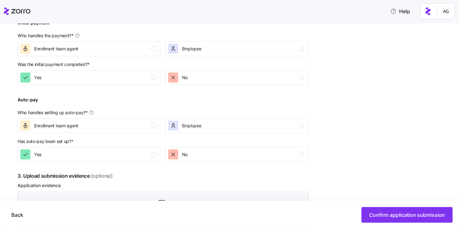
scroll to position [227, 0]
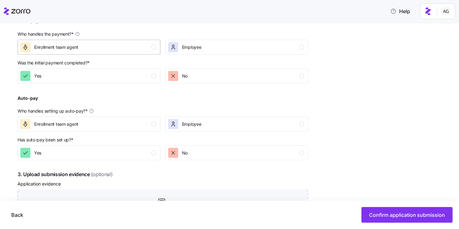
click at [121, 53] on button "Enrollment team agent" at bounding box center [89, 47] width 143 height 15
click at [115, 75] on div "Yes" at bounding box center [88, 76] width 136 height 10
click at [114, 120] on div "Enrollment team agent" at bounding box center [88, 124] width 136 height 10
click at [115, 146] on button "Yes" at bounding box center [89, 153] width 143 height 15
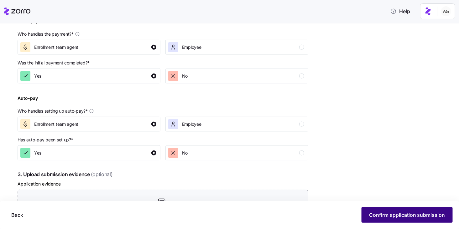
click at [381, 211] on span "Confirm application submission" at bounding box center [407, 216] width 76 height 8
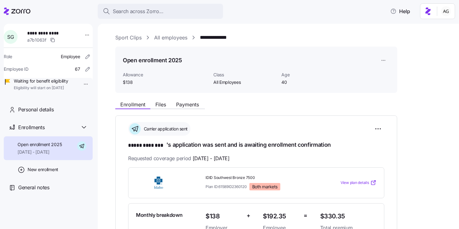
click at [168, 35] on link "All employees" at bounding box center [170, 38] width 33 height 8
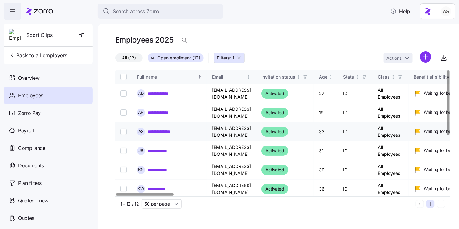
scroll to position [113, 0]
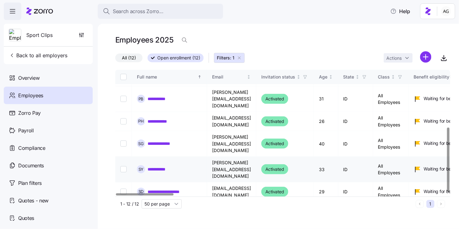
click at [160, 166] on link "**********" at bounding box center [162, 169] width 28 height 6
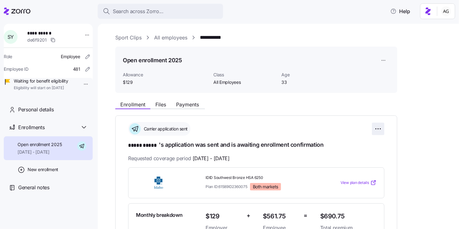
click at [380, 131] on html "**********" at bounding box center [229, 113] width 459 height 226
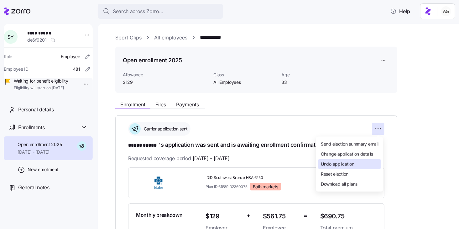
click at [345, 165] on span "Undo application" at bounding box center [338, 164] width 34 height 6
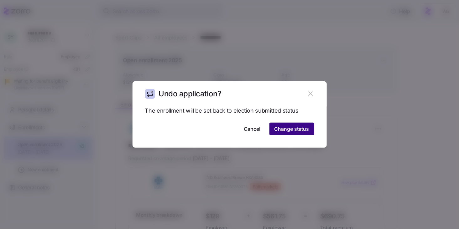
click at [303, 126] on span "Change status" at bounding box center [292, 129] width 35 height 8
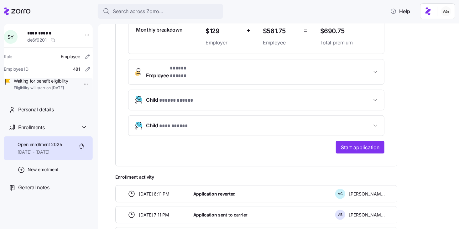
scroll to position [201, 0]
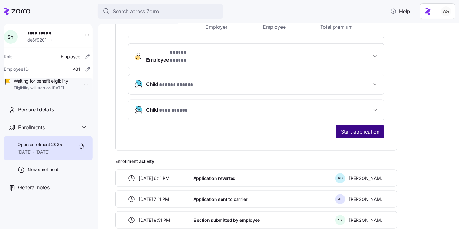
click at [372, 128] on span "Start application" at bounding box center [360, 132] width 39 height 8
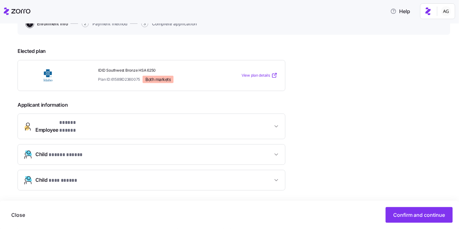
scroll to position [172, 0]
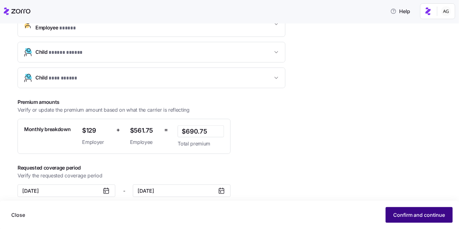
click at [410, 211] on button "Confirm and continue" at bounding box center [419, 216] width 67 height 16
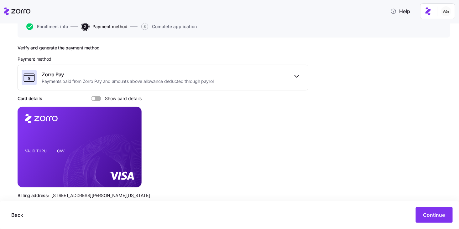
scroll to position [93, 0]
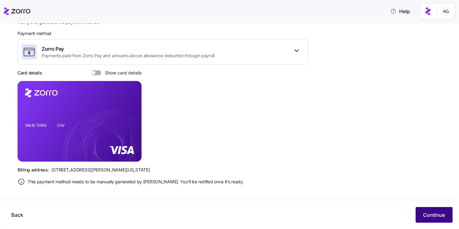
click at [426, 211] on span "Continue" at bounding box center [435, 216] width 22 height 8
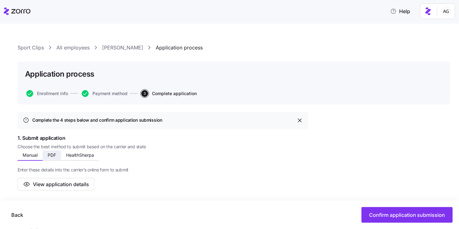
click at [51, 155] on span "PDF" at bounding box center [52, 155] width 8 height 4
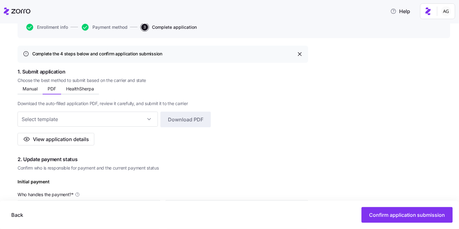
scroll to position [87, 0]
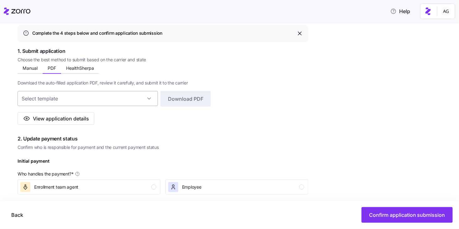
click at [123, 96] on input at bounding box center [88, 98] width 140 height 15
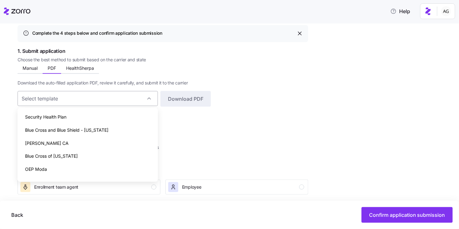
click at [123, 96] on input at bounding box center [88, 98] width 140 height 15
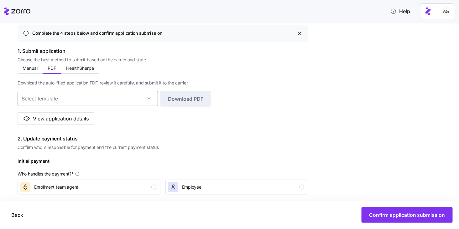
click at [114, 99] on input at bounding box center [88, 98] width 140 height 15
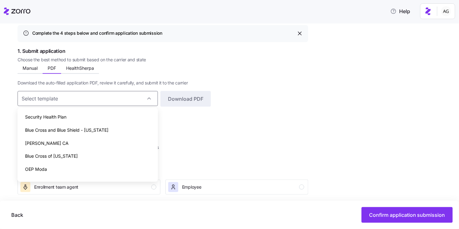
click at [94, 156] on div "Blue Cross of Idaho" at bounding box center [87, 156] width 135 height 13
type input "Blue Cross of Idaho"
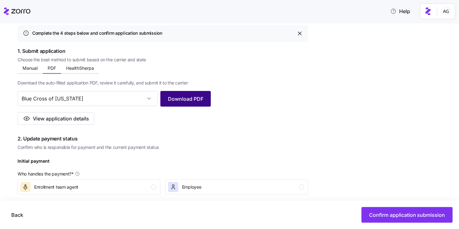
click at [180, 101] on span "Download PDF" at bounding box center [185, 99] width 35 height 8
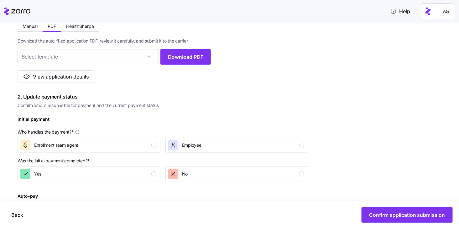
scroll to position [135, 0]
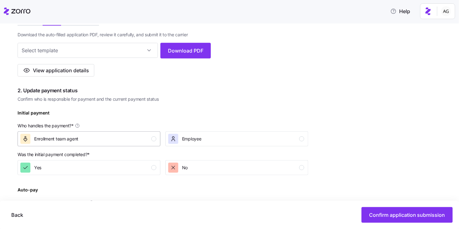
click at [146, 144] on button "Enrollment team agent" at bounding box center [89, 139] width 143 height 15
click at [143, 163] on div "Yes" at bounding box center [88, 168] width 136 height 10
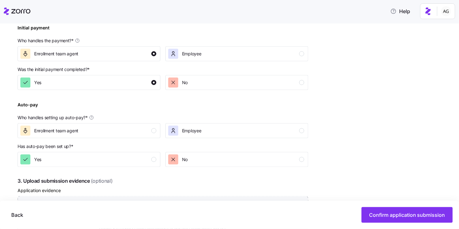
scroll to position [234, 0]
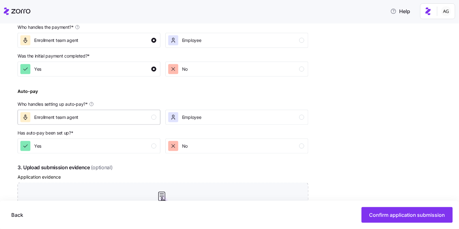
click at [146, 123] on button "Enrollment team agent" at bounding box center [89, 117] width 143 height 15
click at [143, 153] on button "Yes" at bounding box center [89, 146] width 143 height 15
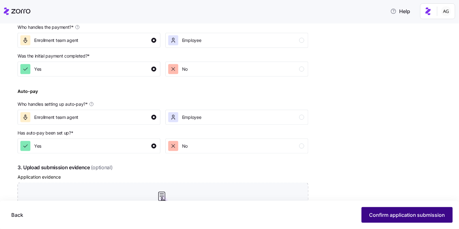
click at [373, 210] on button "Confirm application submission" at bounding box center [407, 216] width 91 height 16
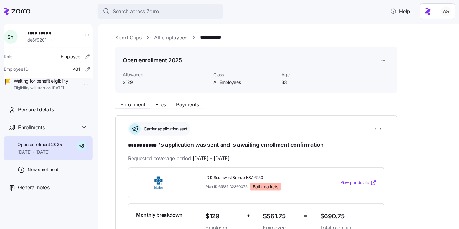
click at [183, 39] on link "All employees" at bounding box center [170, 38] width 33 height 8
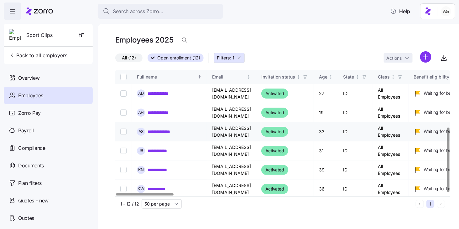
scroll to position [113, 0]
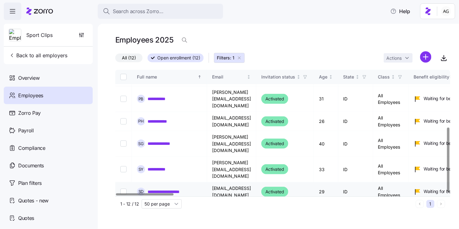
click at [159, 189] on link "**********" at bounding box center [169, 192] width 43 height 6
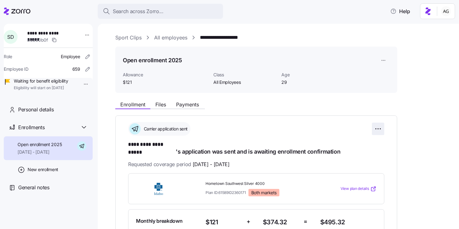
click at [377, 129] on html "**********" at bounding box center [229, 113] width 459 height 226
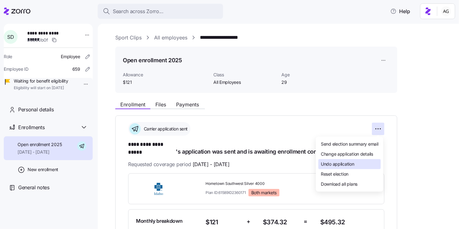
click at [351, 162] on span "Undo application" at bounding box center [338, 164] width 34 height 6
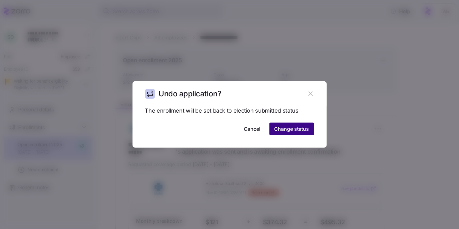
click at [303, 132] on span "Change status" at bounding box center [292, 129] width 35 height 8
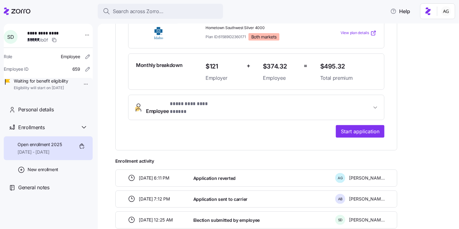
scroll to position [200, 0]
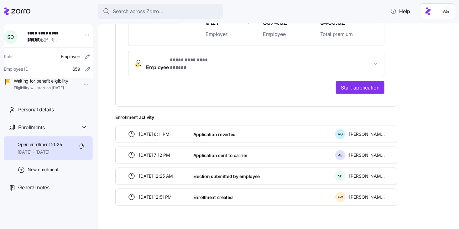
click at [365, 68] on div "**********" at bounding box center [256, 34] width 256 height 120
click at [360, 84] on span "Start application" at bounding box center [360, 88] width 39 height 8
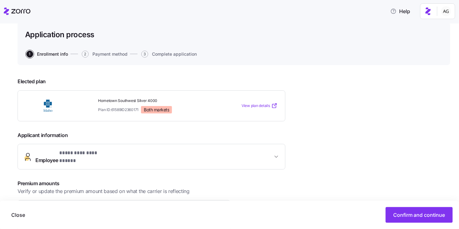
scroll to position [60, 0]
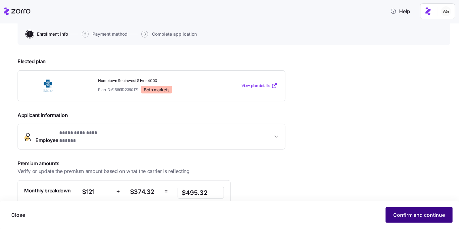
click at [406, 211] on span "Confirm and continue" at bounding box center [419, 216] width 52 height 8
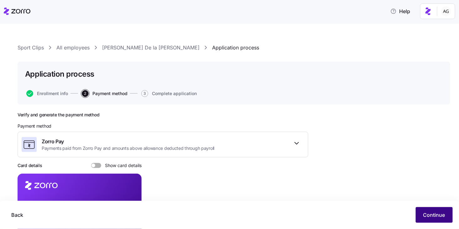
click at [437, 211] on span "Continue" at bounding box center [435, 216] width 22 height 8
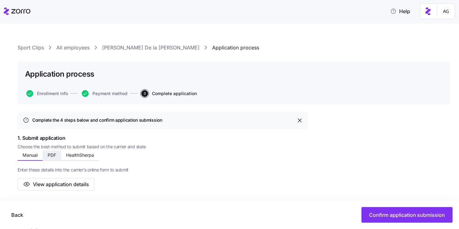
click at [55, 155] on span "PDF" at bounding box center [52, 155] width 8 height 4
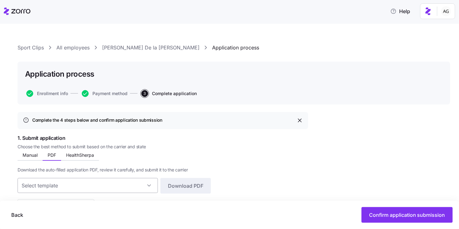
click at [89, 183] on input at bounding box center [88, 185] width 140 height 15
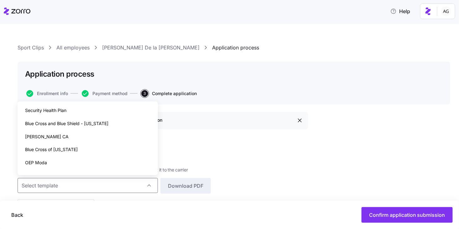
click at [85, 154] on div "Blue Cross of Idaho" at bounding box center [87, 149] width 135 height 13
type input "Blue Cross of Idaho"
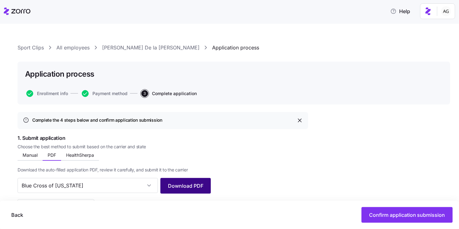
click at [208, 188] on button "Download PDF" at bounding box center [185, 186] width 50 height 16
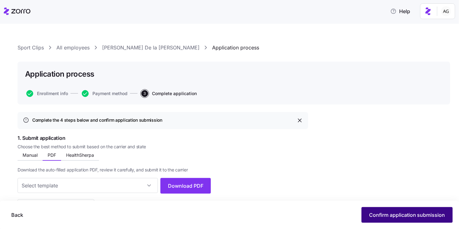
click at [392, 211] on span "Confirm application submission" at bounding box center [407, 216] width 76 height 8
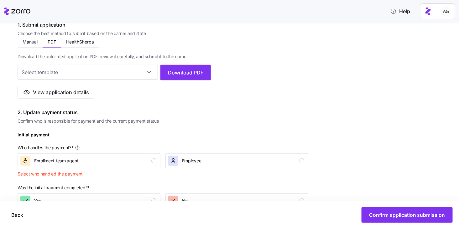
scroll to position [235, 0]
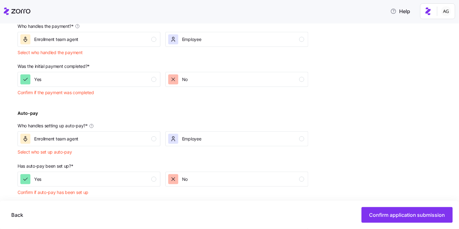
click at [136, 47] on div "Initial payment Who handles the payment? * Enrollment team agent Employee Selec…" at bounding box center [163, 34] width 296 height 54
click at [134, 38] on div "Enrollment team agent" at bounding box center [88, 39] width 136 height 10
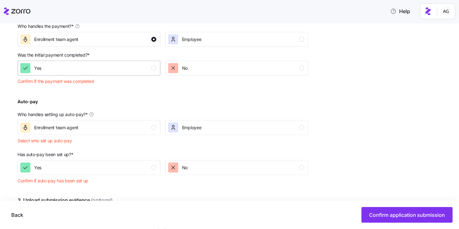
click at [129, 68] on div "Yes" at bounding box center [88, 68] width 136 height 10
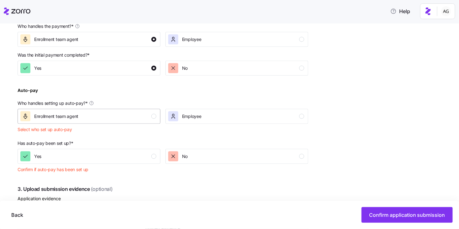
click at [128, 122] on button "Enrollment team agent" at bounding box center [89, 116] width 143 height 15
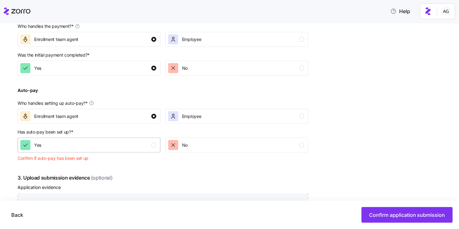
click at [128, 148] on div "Yes" at bounding box center [88, 145] width 136 height 10
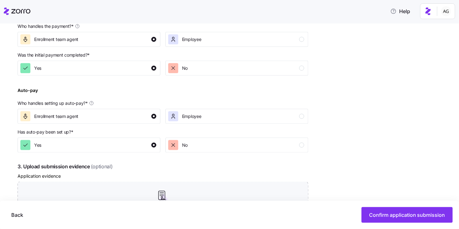
click at [374, 207] on div "Back Confirm application submission" at bounding box center [229, 215] width 459 height 28
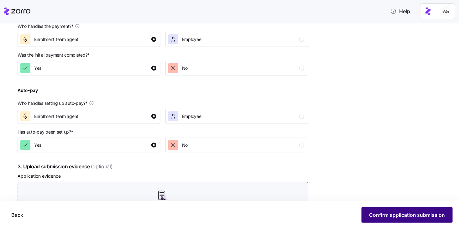
click at [374, 211] on span "Confirm application submission" at bounding box center [407, 216] width 76 height 8
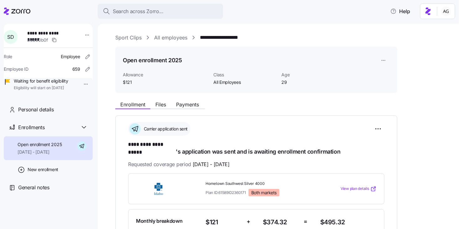
click at [180, 39] on link "All employees" at bounding box center [170, 38] width 33 height 8
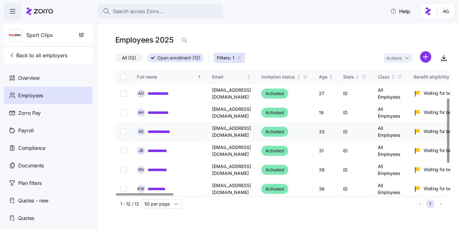
scroll to position [113, 0]
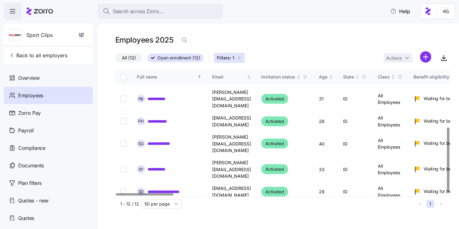
click at [156, 208] on link "********" at bounding box center [157, 211] width 19 height 6
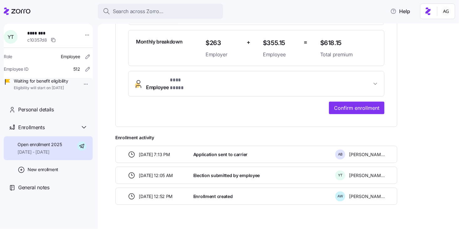
scroll to position [179, 0]
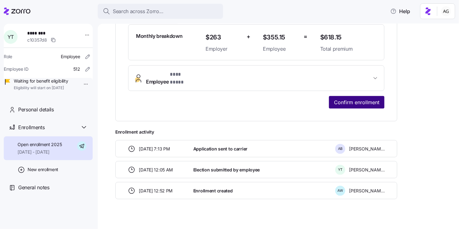
click at [351, 99] on span "Confirm enrollment" at bounding box center [356, 103] width 45 height 8
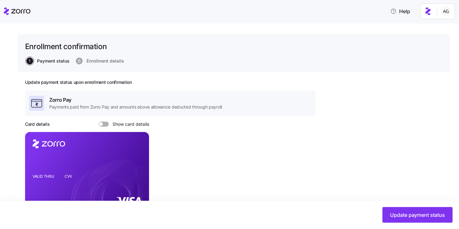
scroll to position [28, 0]
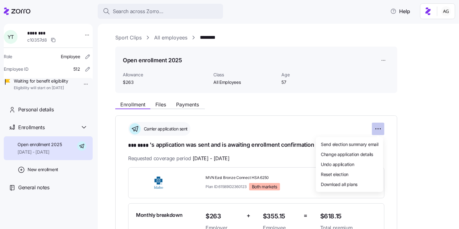
click at [376, 130] on html "**********" at bounding box center [229, 113] width 459 height 226
click at [342, 164] on span "Undo application" at bounding box center [338, 164] width 34 height 6
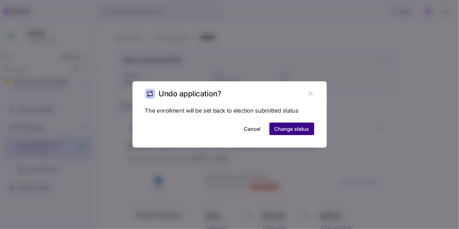
click at [289, 134] on button "Change status" at bounding box center [292, 129] width 45 height 13
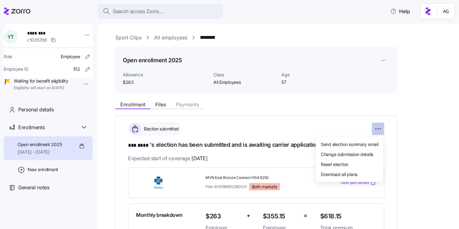
click at [380, 129] on html "**********" at bounding box center [229, 113] width 459 height 226
click at [406, 121] on html "**********" at bounding box center [229, 113] width 459 height 226
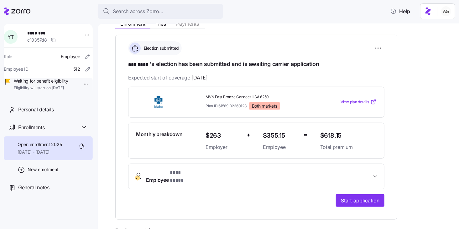
scroll to position [125, 0]
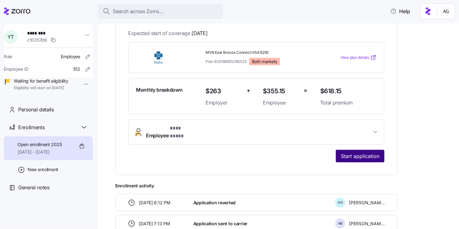
click at [366, 153] on span "Start application" at bounding box center [360, 157] width 39 height 8
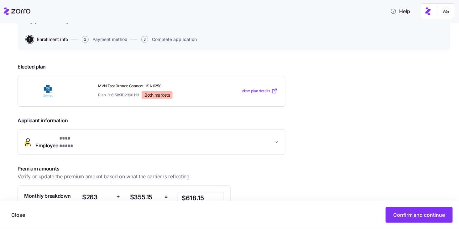
scroll to position [67, 0]
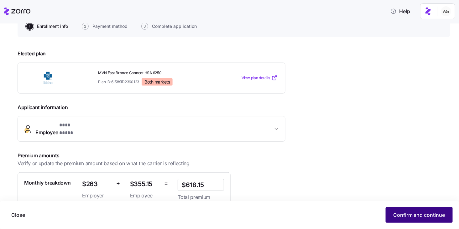
click at [408, 211] on button "Confirm and continue" at bounding box center [419, 216] width 67 height 16
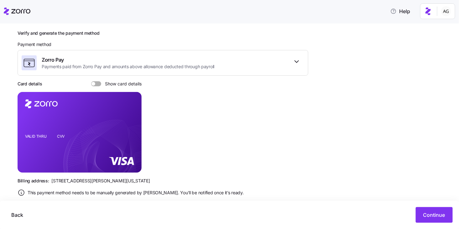
scroll to position [93, 0]
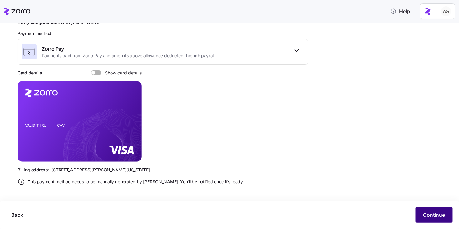
click at [438, 211] on span "Continue" at bounding box center [435, 216] width 22 height 8
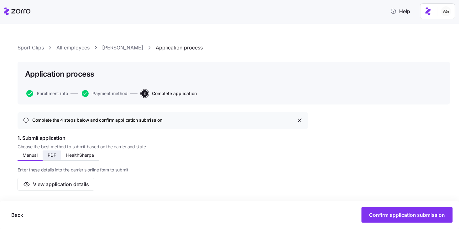
click at [55, 155] on span "PDF" at bounding box center [52, 155] width 8 height 4
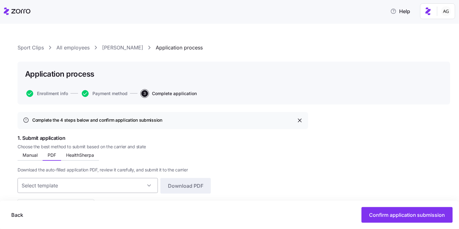
click at [77, 183] on input at bounding box center [88, 185] width 140 height 15
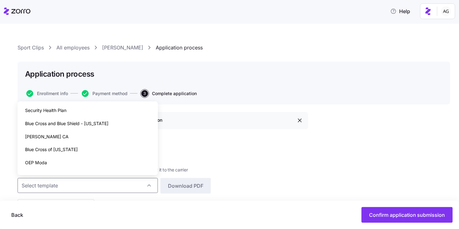
click at [76, 145] on div "Blue Cross of Idaho" at bounding box center [87, 149] width 135 height 13
type input "Blue Cross of Idaho"
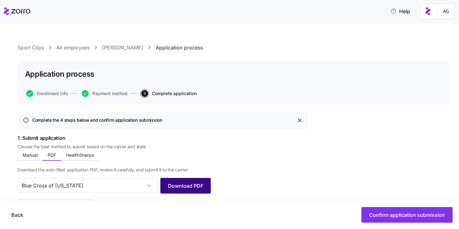
click at [176, 183] on span "Download PDF" at bounding box center [185, 186] width 35 height 8
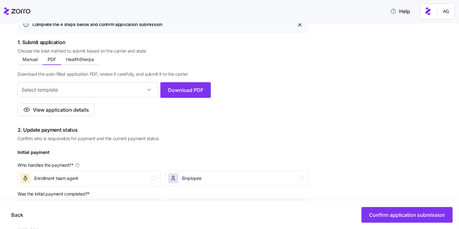
scroll to position [144, 0]
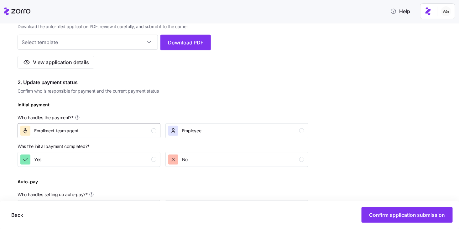
click at [111, 126] on div "Enrollment team agent" at bounding box center [88, 131] width 136 height 10
click at [106, 156] on div "Yes" at bounding box center [88, 160] width 136 height 10
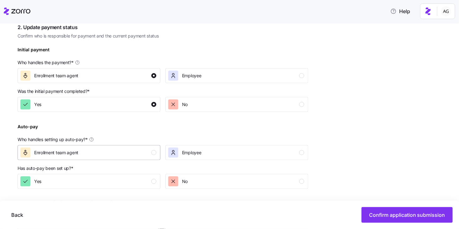
scroll to position [198, 0]
click at [106, 156] on div "Enrollment team agent" at bounding box center [88, 153] width 136 height 10
click at [106, 176] on button "Yes" at bounding box center [89, 182] width 143 height 15
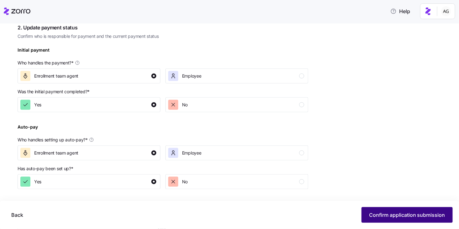
click at [394, 211] on span "Confirm application submission" at bounding box center [407, 216] width 76 height 8
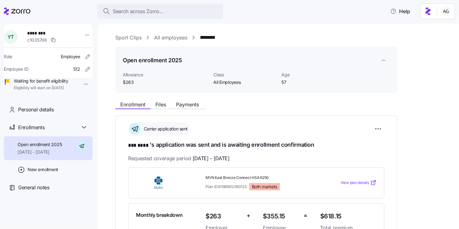
click at [166, 38] on link "All employees" at bounding box center [170, 38] width 33 height 8
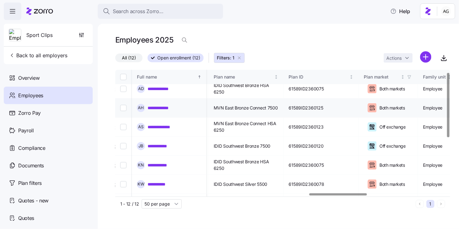
scroll to position [5, 1128]
drag, startPoint x: 235, startPoint y: 108, endPoint x: 289, endPoint y: 109, distance: 54.2
click at [283, 109] on td "MVN East Bronze Connect 7500" at bounding box center [245, 108] width 75 height 19
click at [277, 109] on span "MVN East Bronze Connect 7500" at bounding box center [245, 108] width 64 height 6
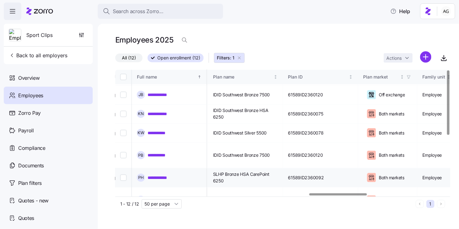
scroll to position [0, 1128]
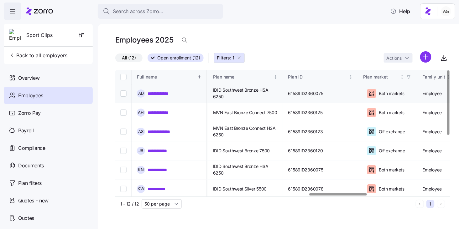
click at [154, 92] on link "**********" at bounding box center [161, 94] width 27 height 6
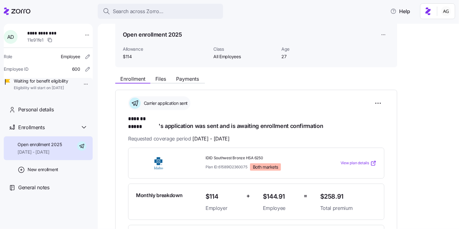
scroll to position [5, 0]
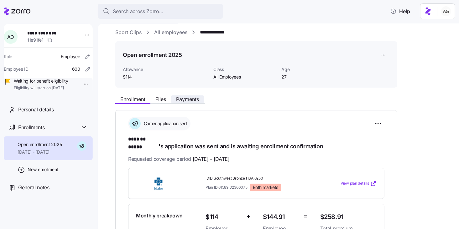
click at [187, 100] on span "Payments" at bounding box center [187, 99] width 23 height 5
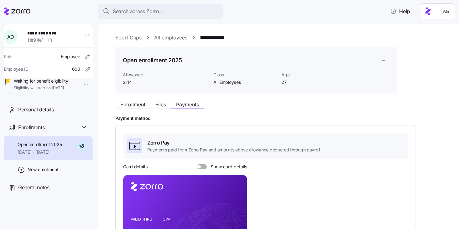
scroll to position [42, 0]
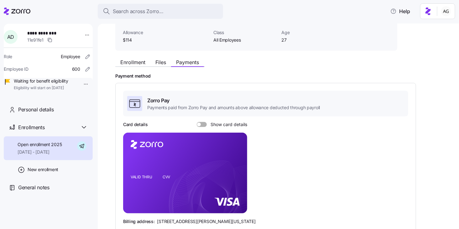
click at [204, 124] on span at bounding box center [204, 124] width 6 height 5
click at [197, 122] on input "Show card details" at bounding box center [197, 122] width 0 height 0
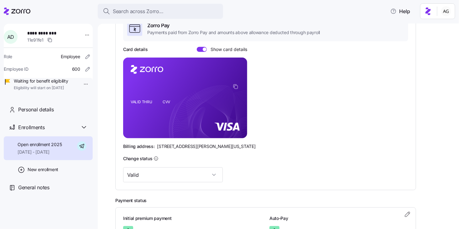
scroll to position [118, 0]
drag, startPoint x: 129, startPoint y: 145, endPoint x: 192, endPoint y: 145, distance: 63.0
click at [192, 145] on div "Billing address: [STREET_ADDRESS][PERSON_NAME][US_STATE]" at bounding box center [265, 146] width 285 height 6
click at [192, 145] on span "[STREET_ADDRESS][PERSON_NAME][US_STATE]" at bounding box center [206, 146] width 98 height 6
click at [13, 8] on icon at bounding box center [17, 12] width 27 height 8
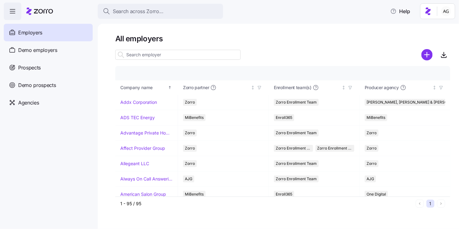
click at [49, 33] on div "Employers" at bounding box center [48, 33] width 89 height 18
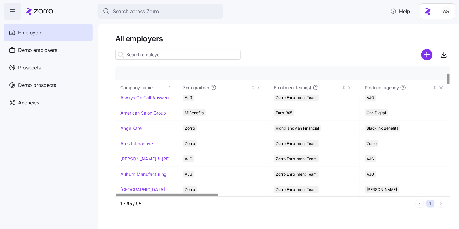
scroll to position [76, 0]
